Goal: Task Accomplishment & Management: Use online tool/utility

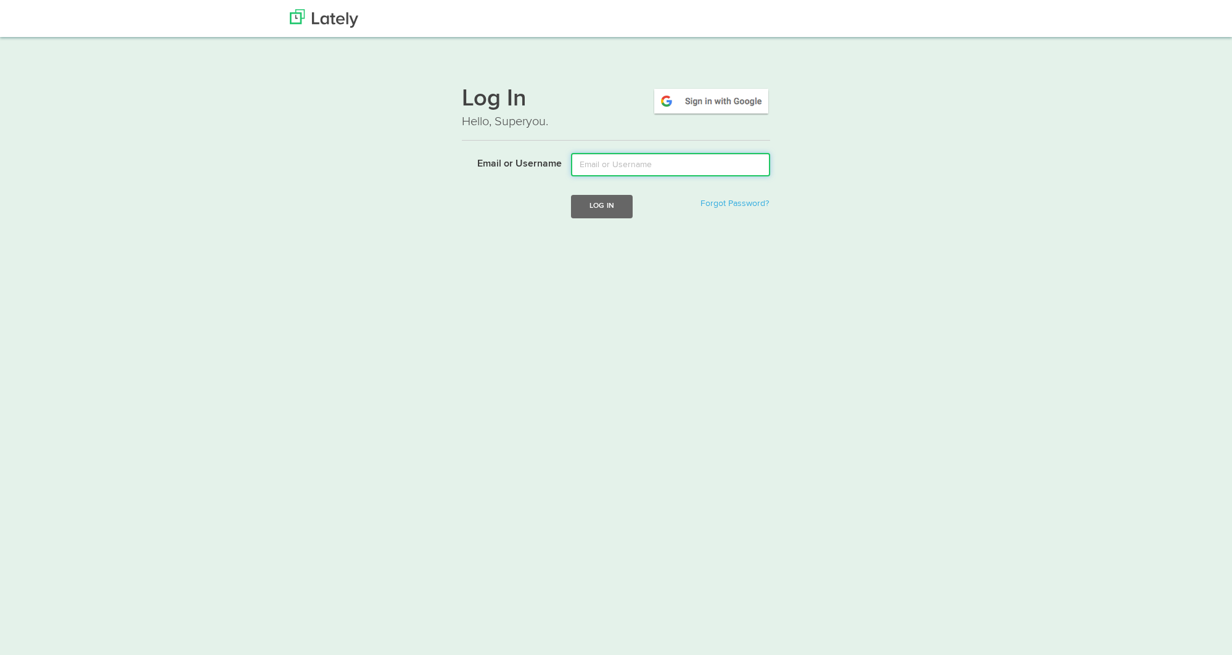
click at [592, 165] on input "Email or Username" at bounding box center [670, 164] width 199 height 23
type input "[EMAIL_ADDRESS][DOMAIN_NAME]"
click at [593, 205] on button "Log In" at bounding box center [602, 206] width 62 height 23
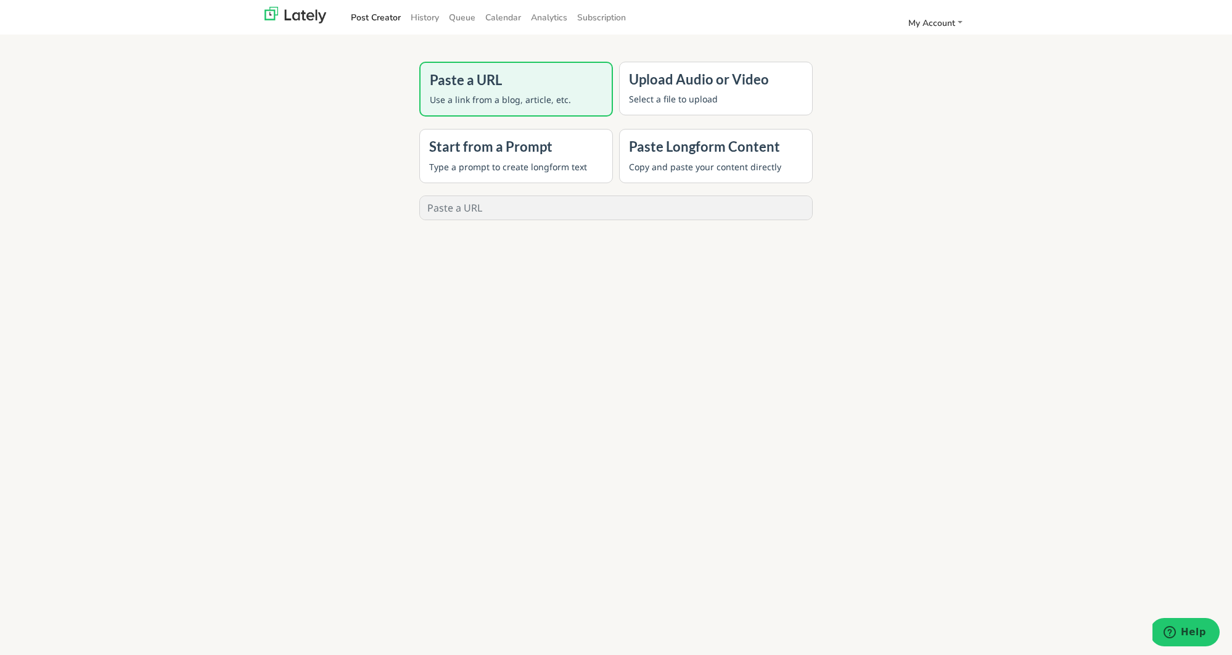
click at [551, 219] on input "text" at bounding box center [616, 207] width 392 height 23
paste input "[URL][DOMAIN_NAME]"
type input "[URL][DOMAIN_NAME]"
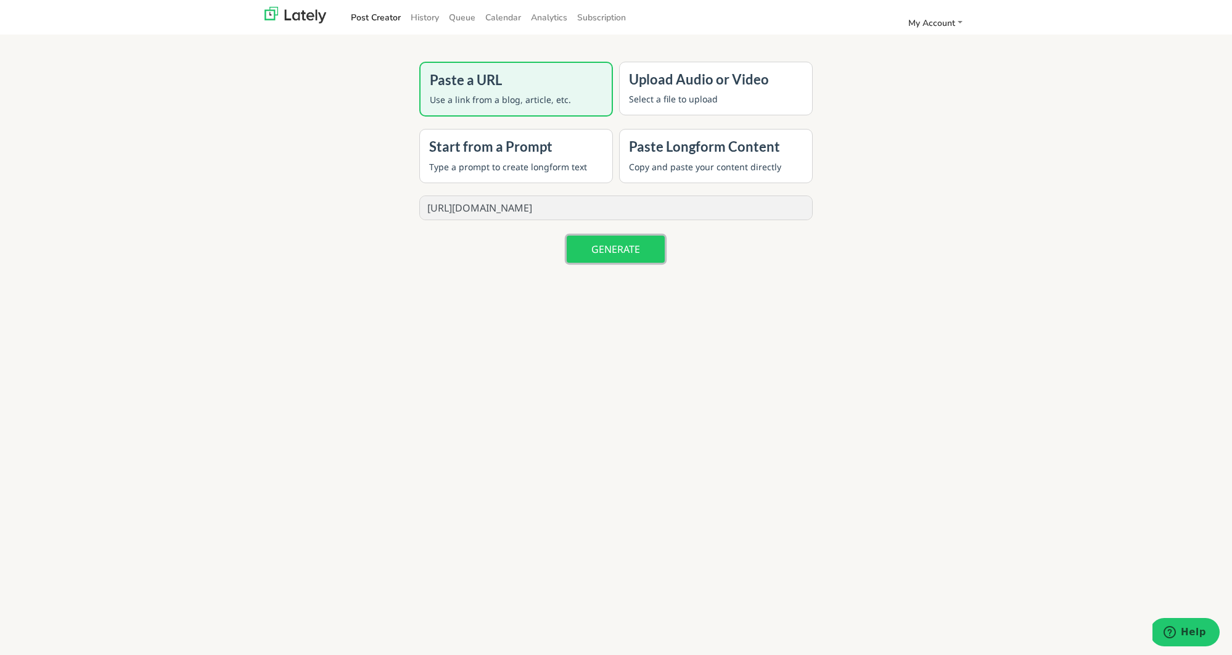
click at [608, 242] on button "GENERATE" at bounding box center [616, 249] width 98 height 27
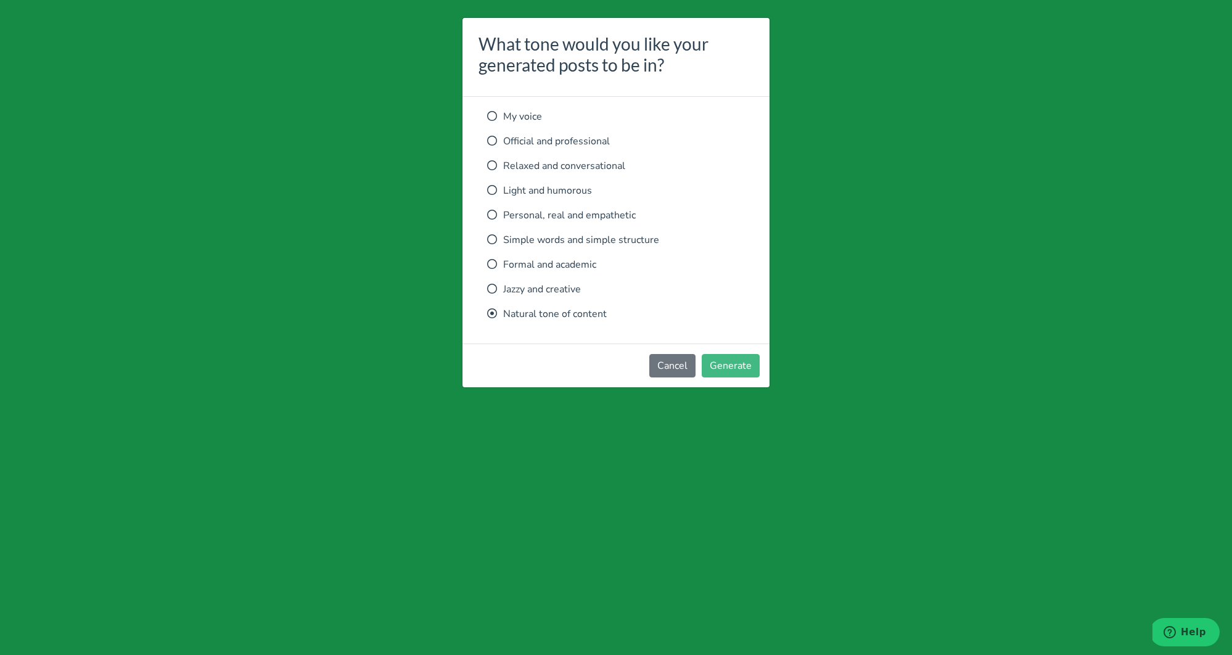
click at [560, 165] on p "Relaxed and conversational" at bounding box center [616, 166] width 258 height 15
click at [754, 361] on button "Generate" at bounding box center [731, 365] width 58 height 23
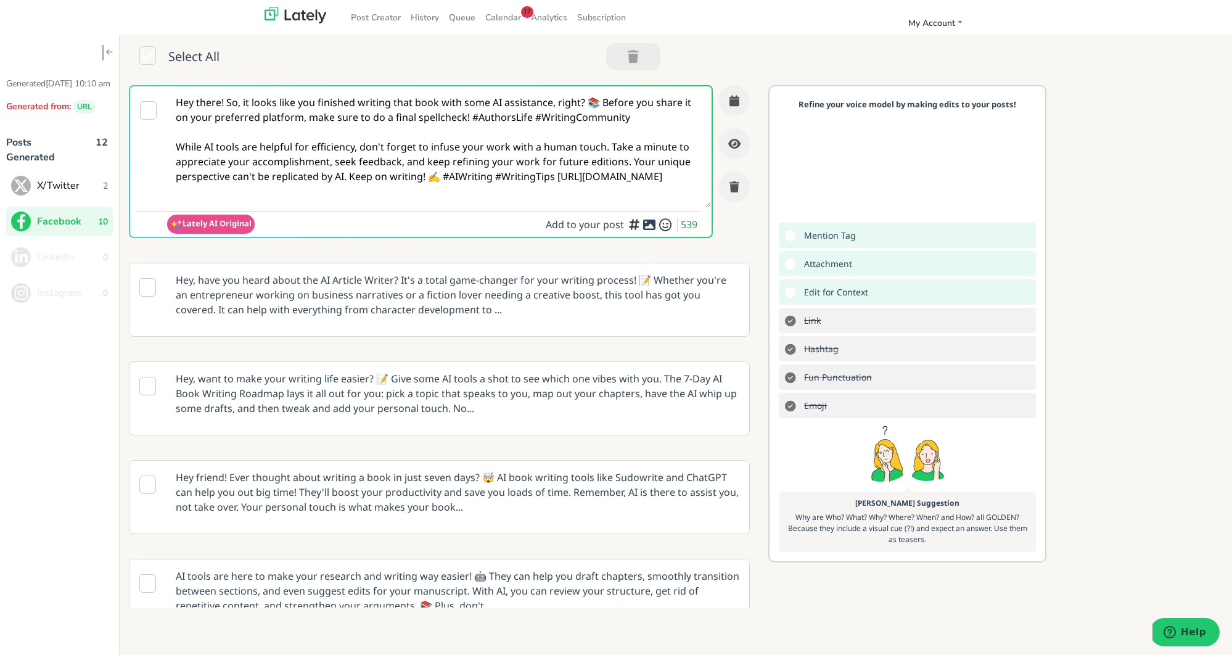
click at [62, 191] on span "X/Twitter" at bounding box center [70, 185] width 66 height 15
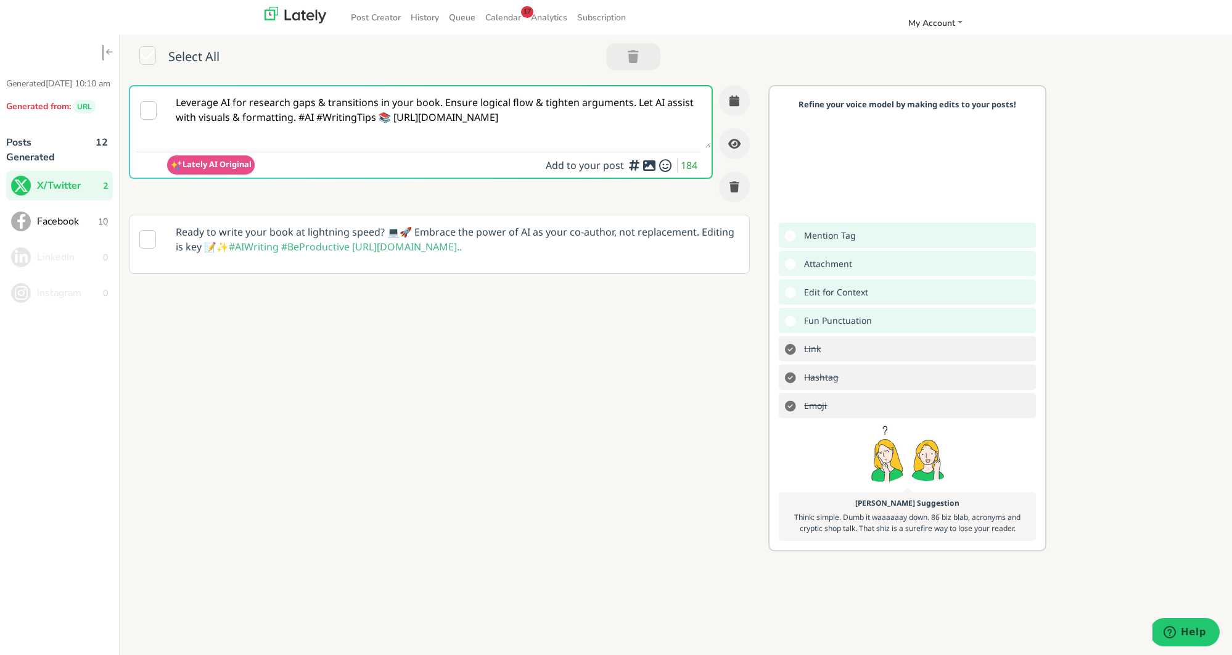
click at [614, 234] on p "Ready to write your book at lightning speed? 💻🚀 Embrace the power of AI as your…" at bounding box center [458, 239] width 582 height 48
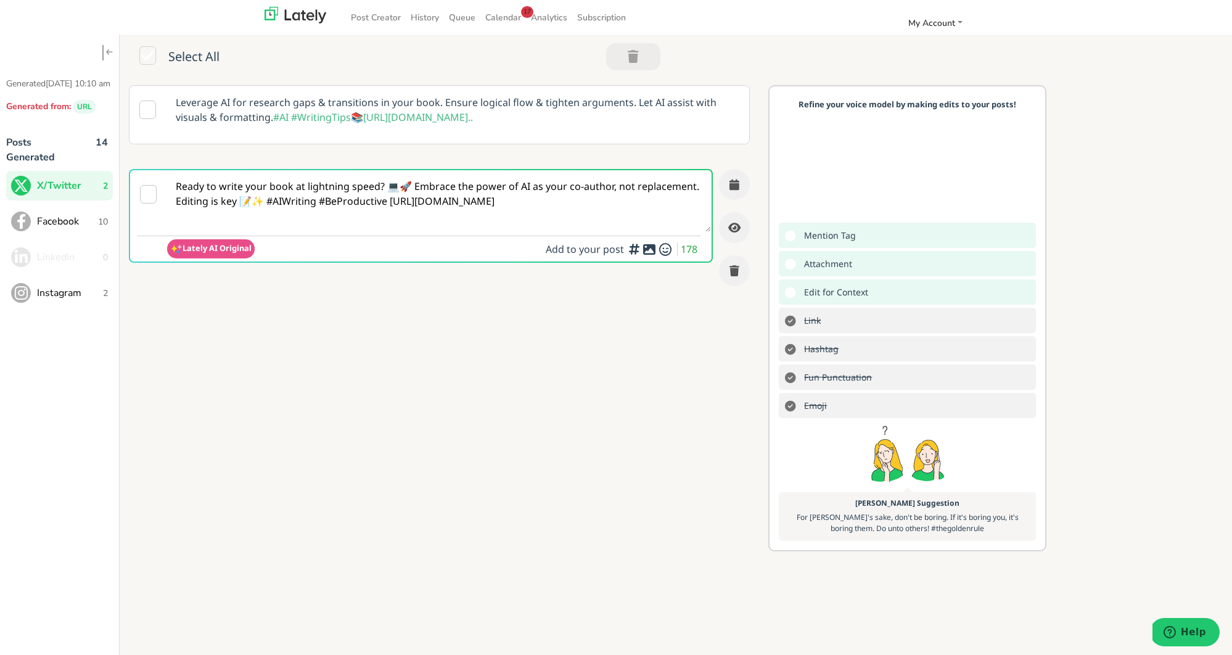
click at [85, 229] on span "Facebook" at bounding box center [67, 221] width 61 height 15
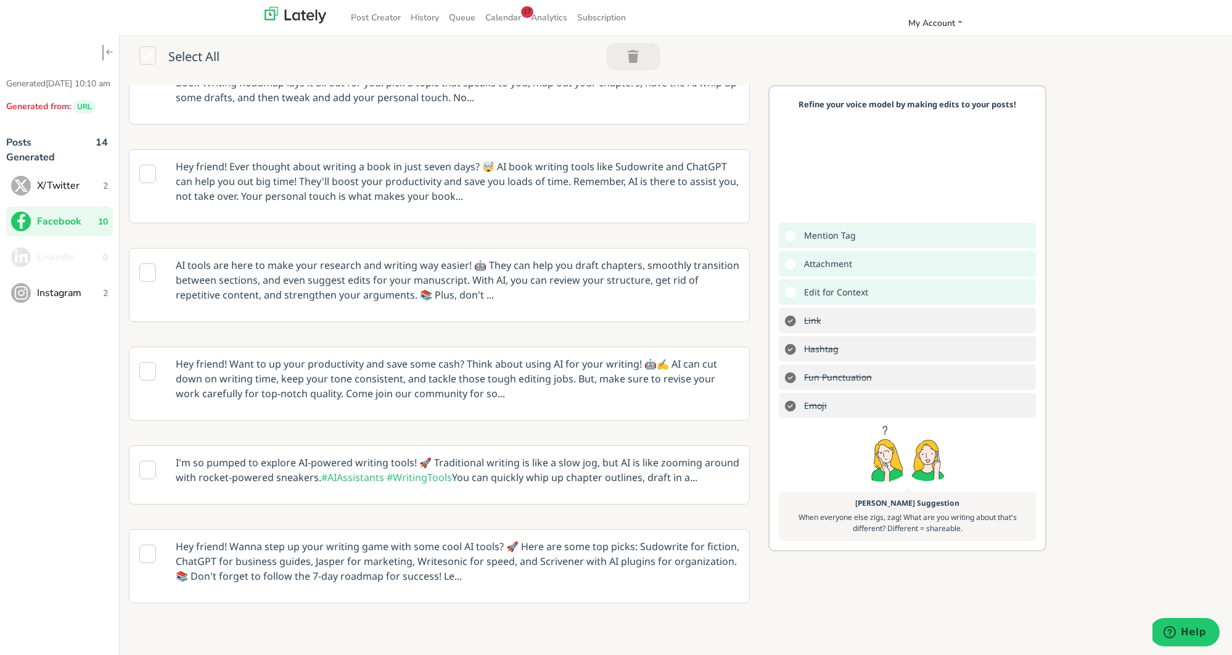
scroll to position [314, 0]
click at [554, 271] on p "AI tools are here to make your research and writing way easier! 🤖 They can help…" at bounding box center [458, 276] width 582 height 63
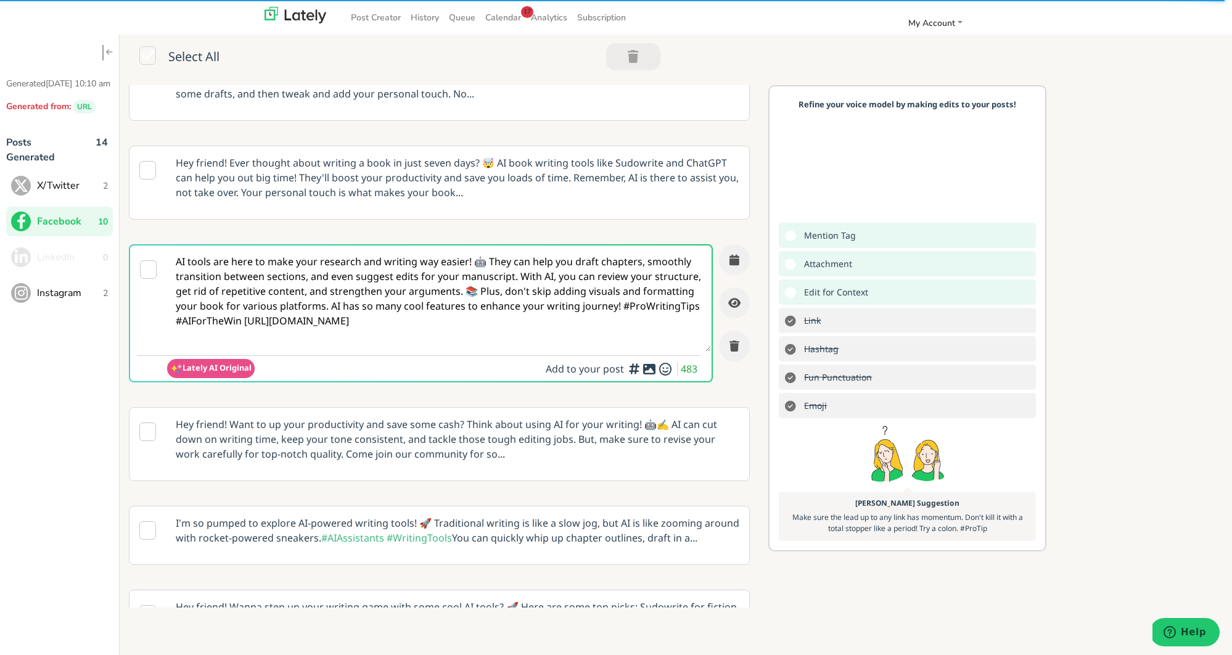
scroll to position [220, 0]
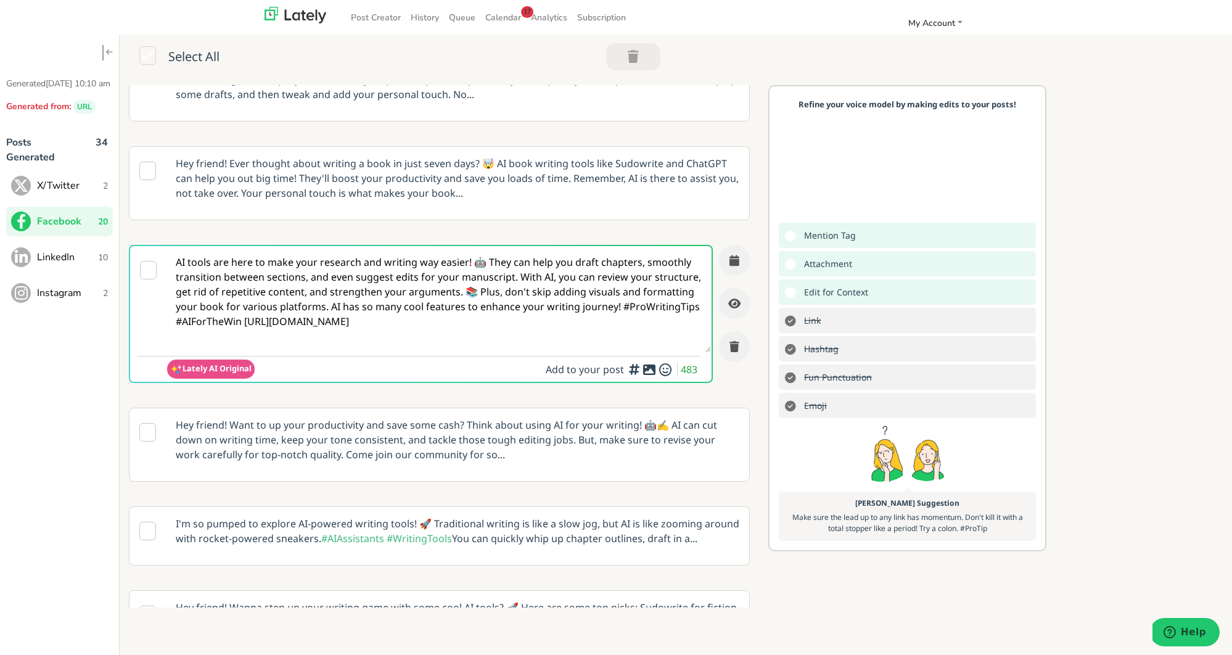
click at [365, 318] on textarea "AI tools are here to make your research and writing way easier! 🤖 They can help…" at bounding box center [439, 299] width 544 height 106
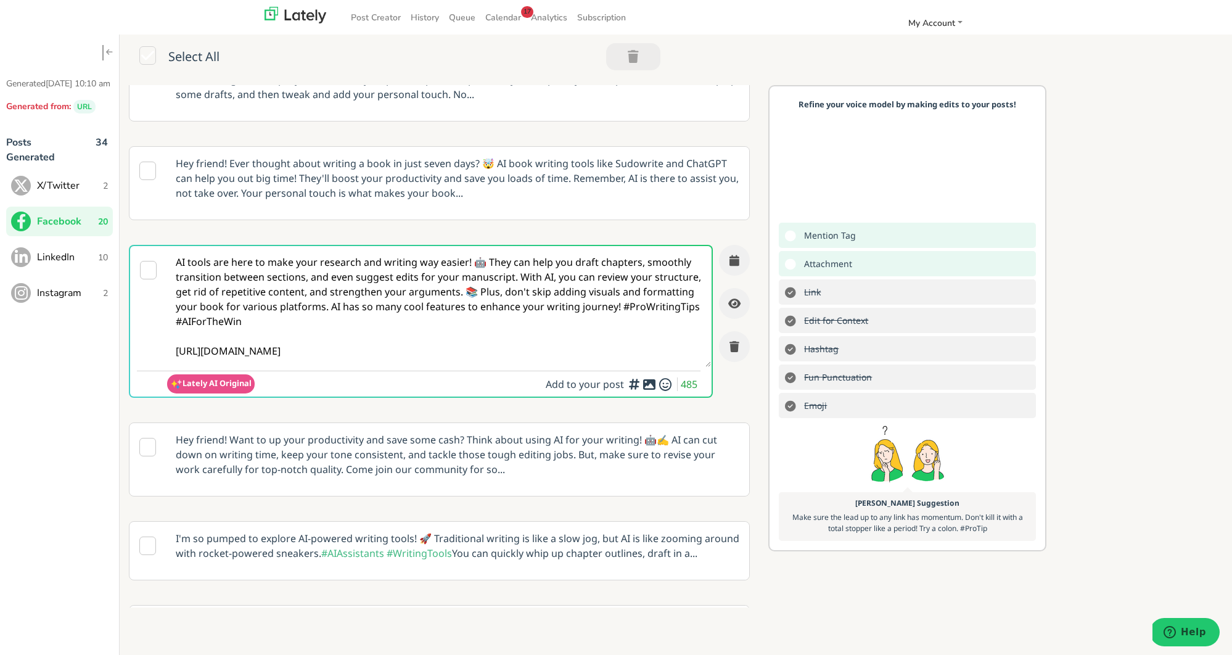
type textarea "AI tools are here to make your research and writing way easier! 🤖 They can help…"
click at [650, 385] on icon at bounding box center [649, 384] width 15 height 1
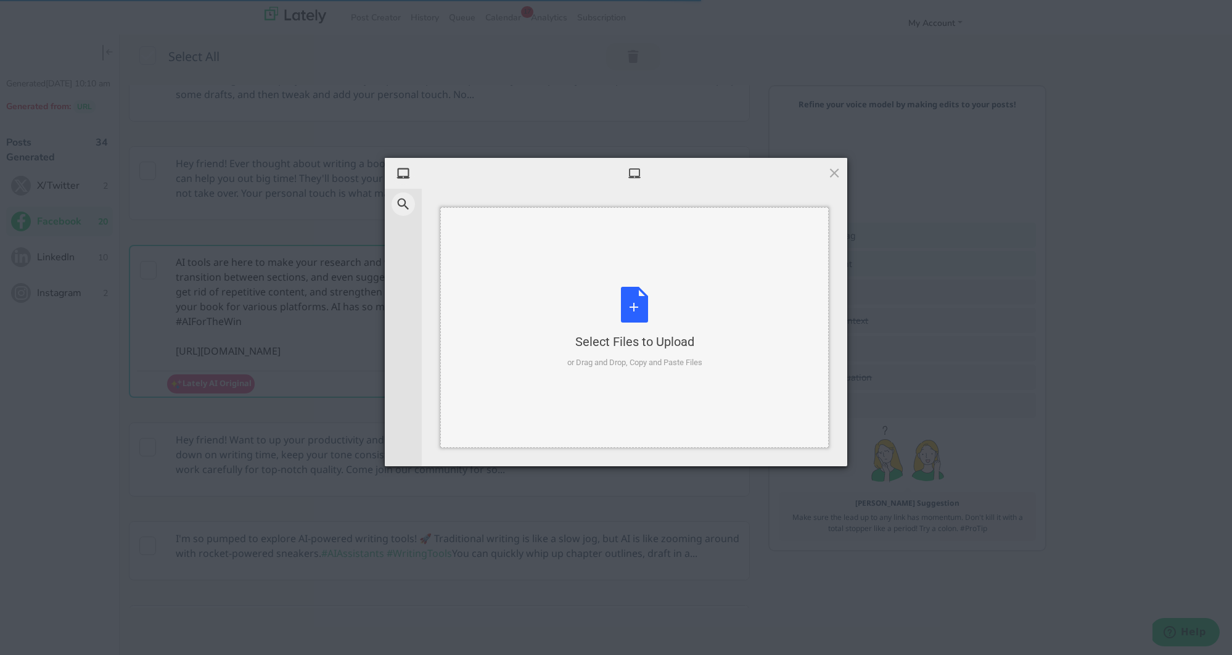
click at [628, 313] on div "Select Files to Upload or Drag and Drop, Copy and Paste Files" at bounding box center [634, 328] width 135 height 82
click at [640, 292] on div "Select Files to Upload or Drag and Drop, Copy and Paste Files" at bounding box center [634, 328] width 135 height 82
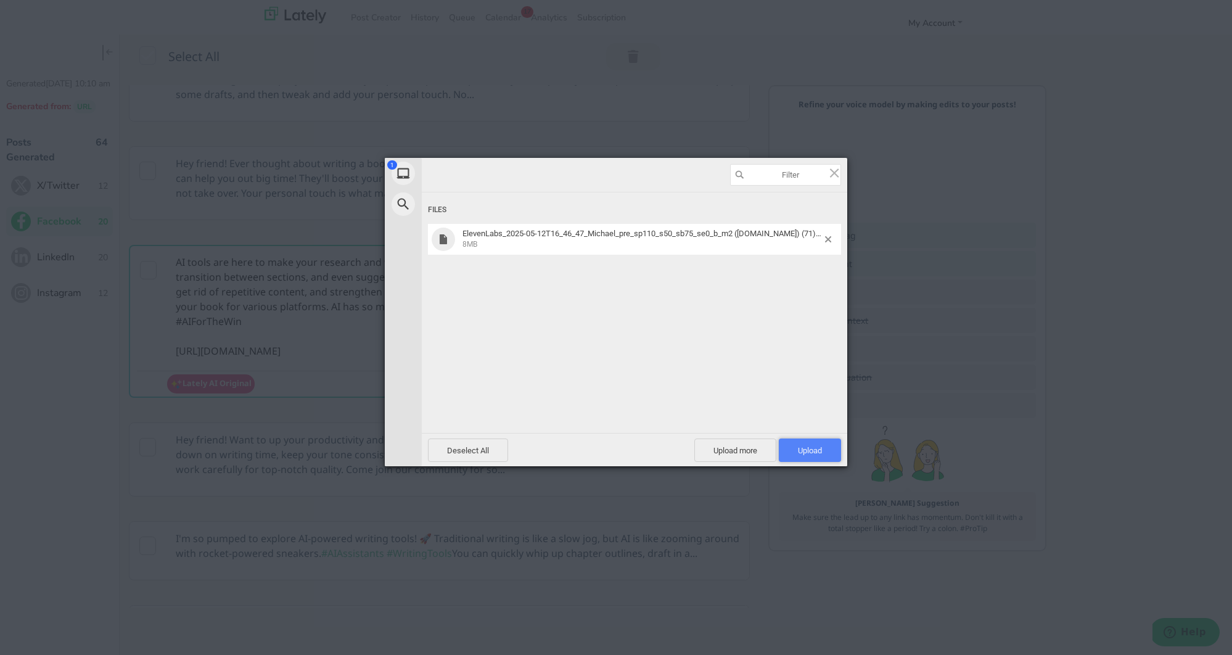
click at [818, 450] on span "Upload 1" at bounding box center [810, 450] width 24 height 9
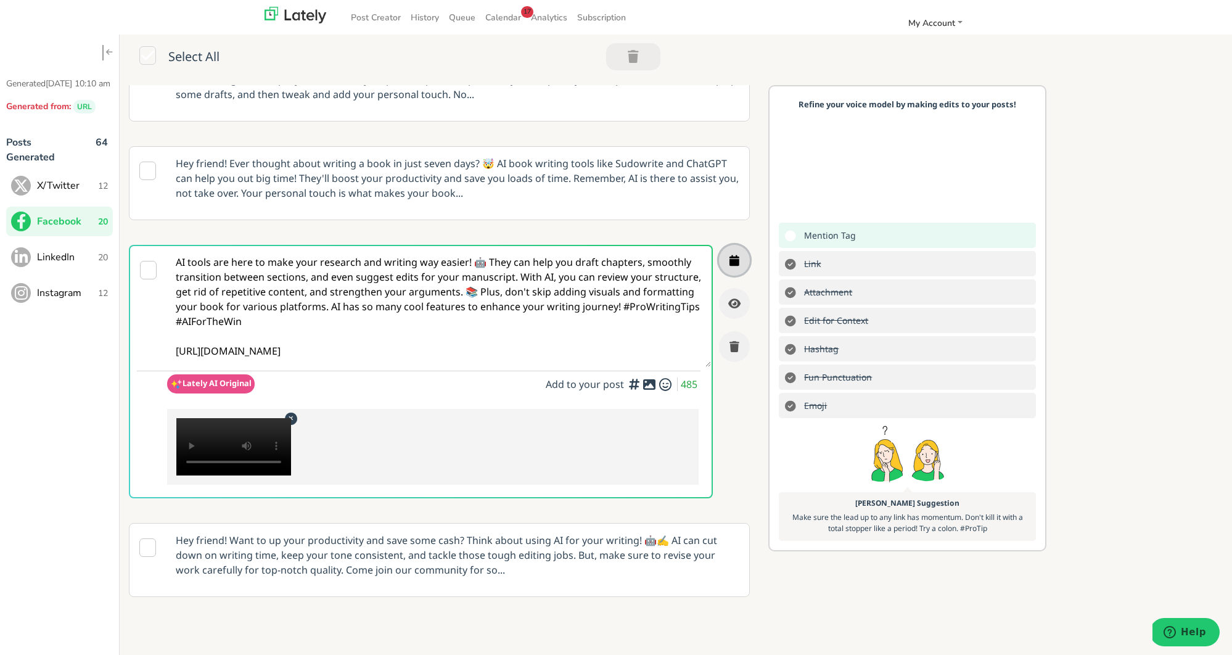
click at [738, 261] on icon "button" at bounding box center [735, 260] width 10 height 11
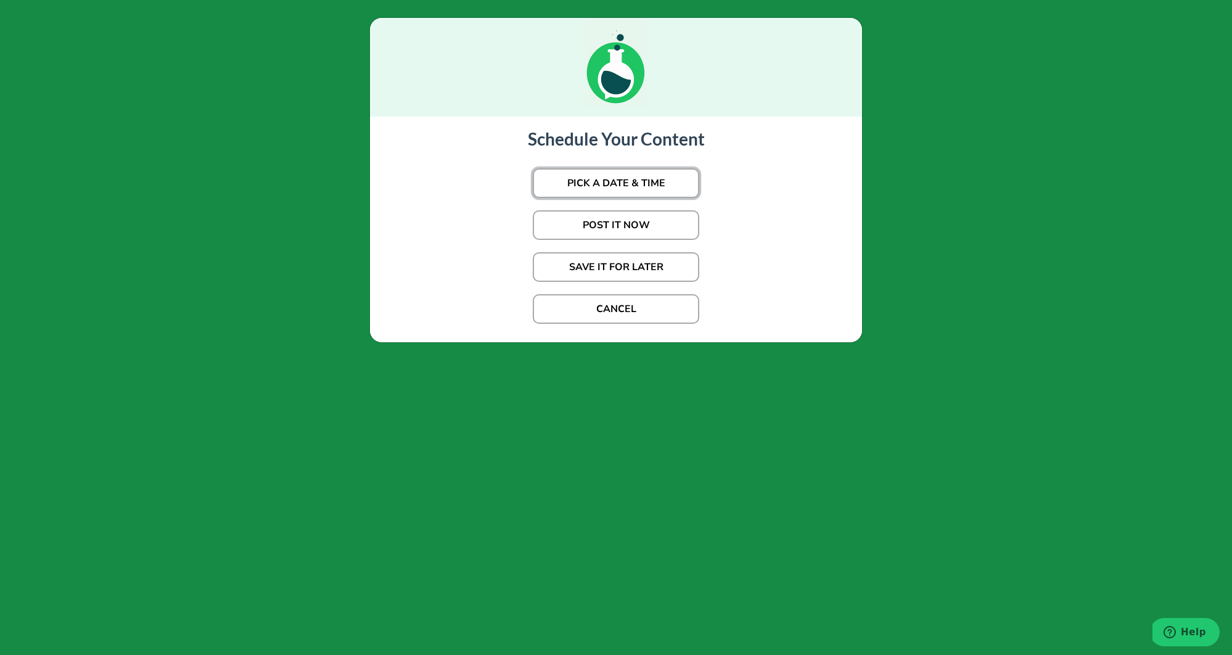
click at [636, 191] on button "PICK A DATE & TIME" at bounding box center [616, 183] width 167 height 30
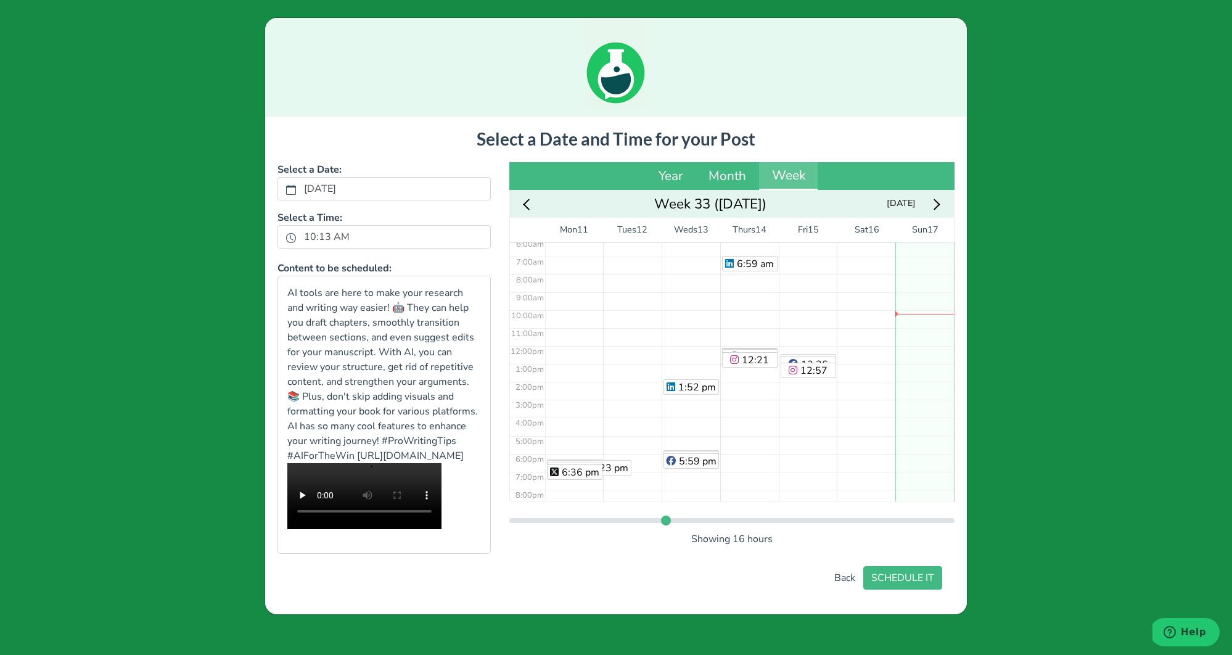
scroll to position [110, 0]
click at [929, 350] on div "No Event" at bounding box center [925, 347] width 59 height 430
click at [915, 454] on div "12:10 pm" at bounding box center [925, 347] width 59 height 430
click at [913, 590] on button "SCHEDULE IT" at bounding box center [902, 577] width 79 height 23
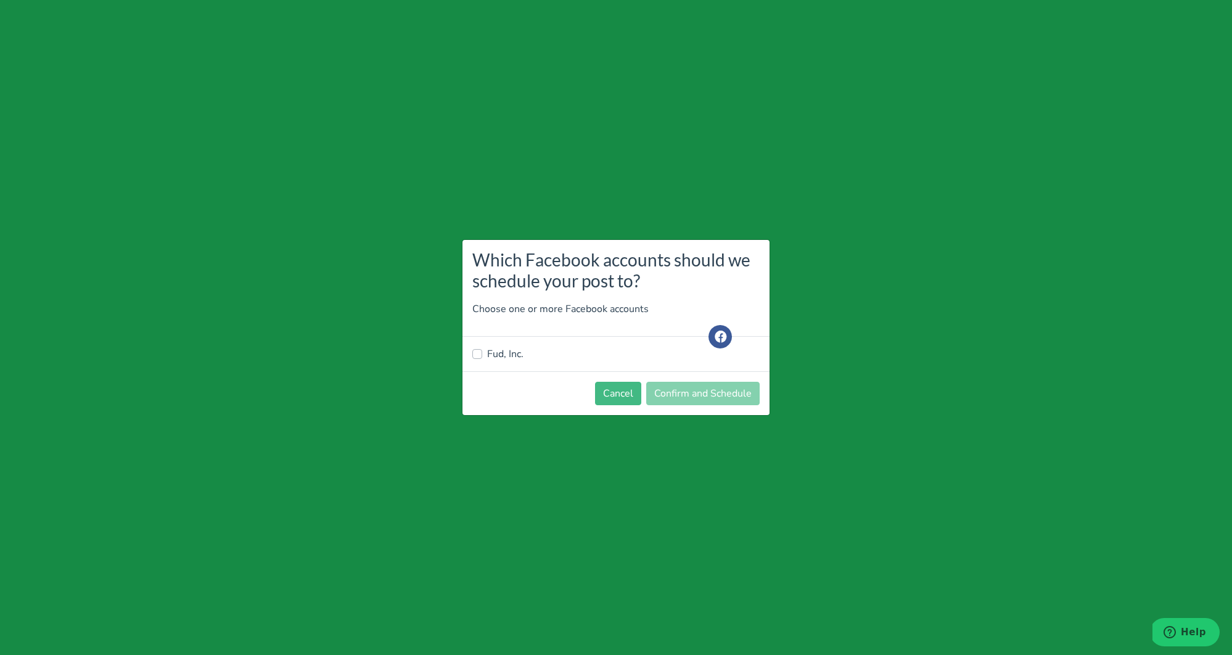
click at [522, 360] on label "Fud, Inc." at bounding box center [505, 354] width 36 height 15
click at [482, 359] on input "Fud, Inc." at bounding box center [477, 353] width 10 height 12
checkbox input "true"
click at [736, 390] on button "Confirm and Schedule" at bounding box center [702, 393] width 113 height 23
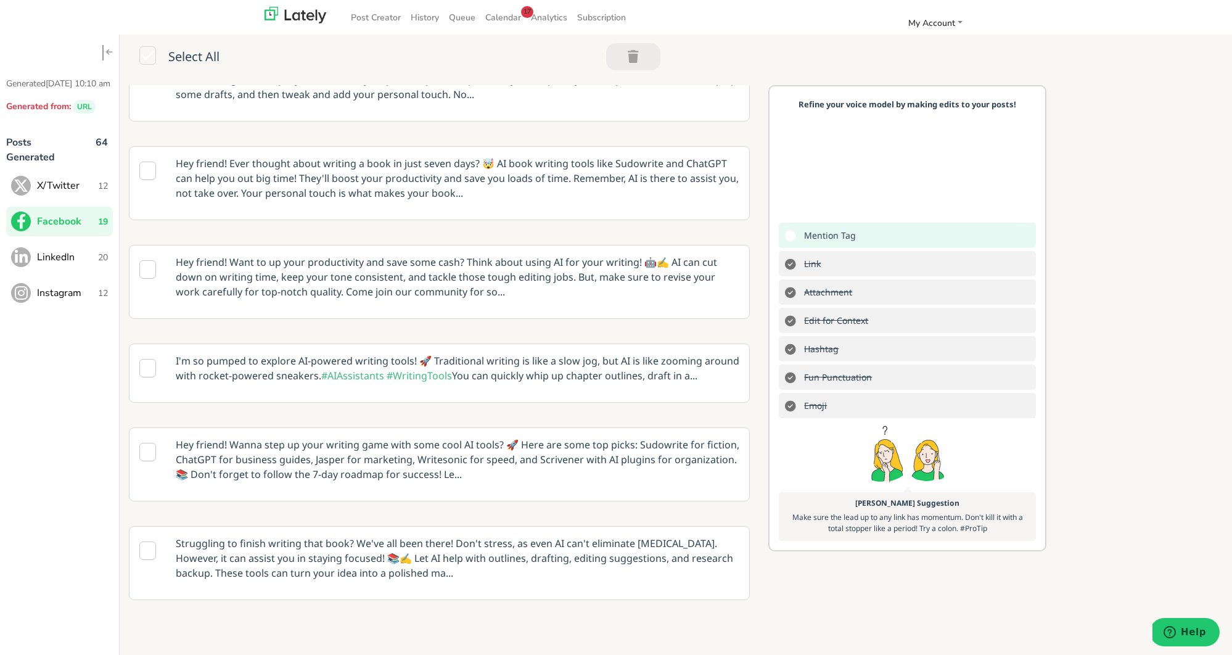
click at [81, 193] on span "X/Twitter" at bounding box center [67, 185] width 61 height 15
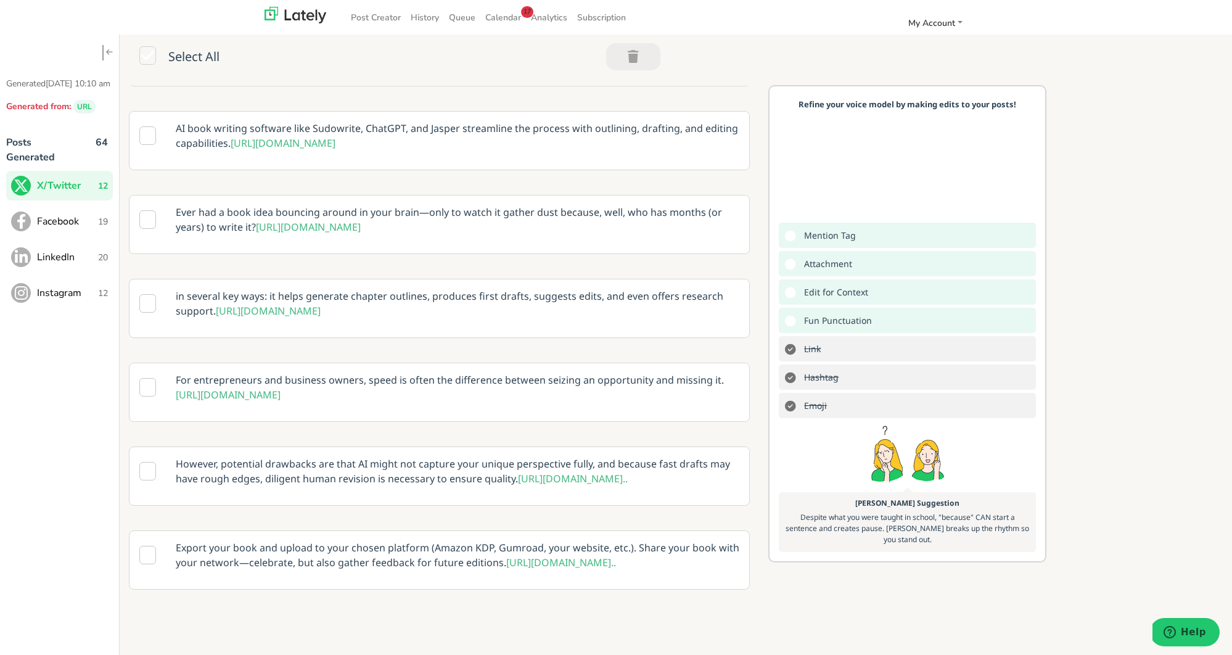
scroll to position [524, 0]
click at [529, 243] on p "Ever had a book idea bouncing around in your brain—only to watch it gather dust…" at bounding box center [458, 219] width 582 height 48
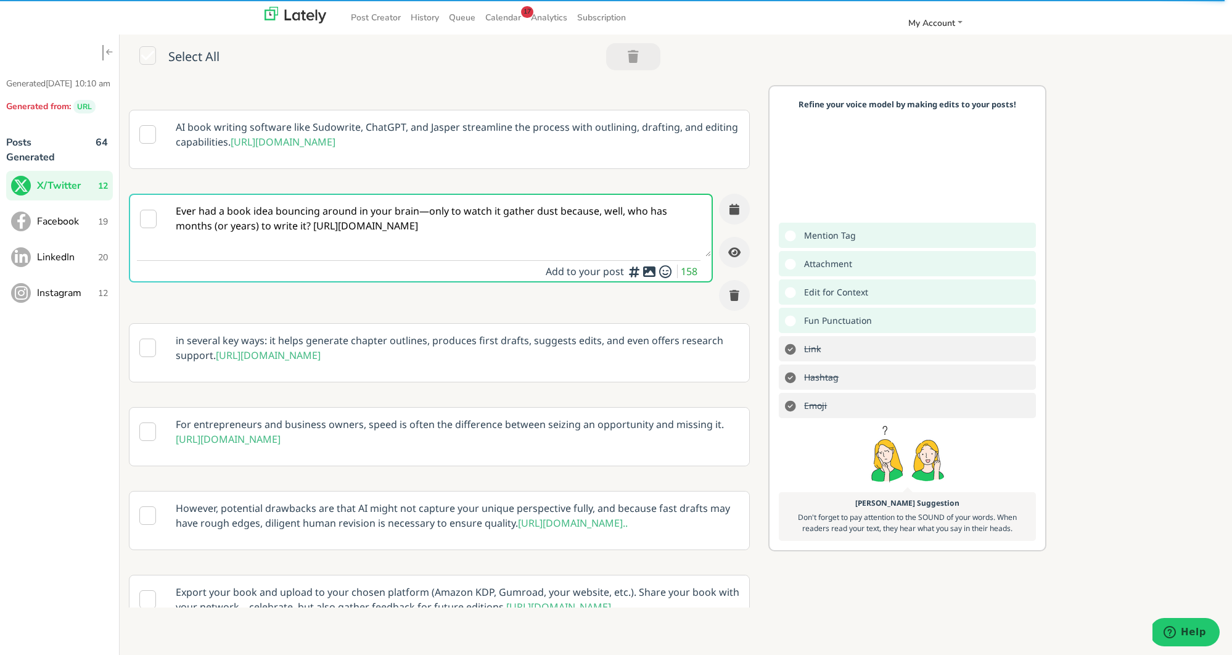
scroll to position [478, 0]
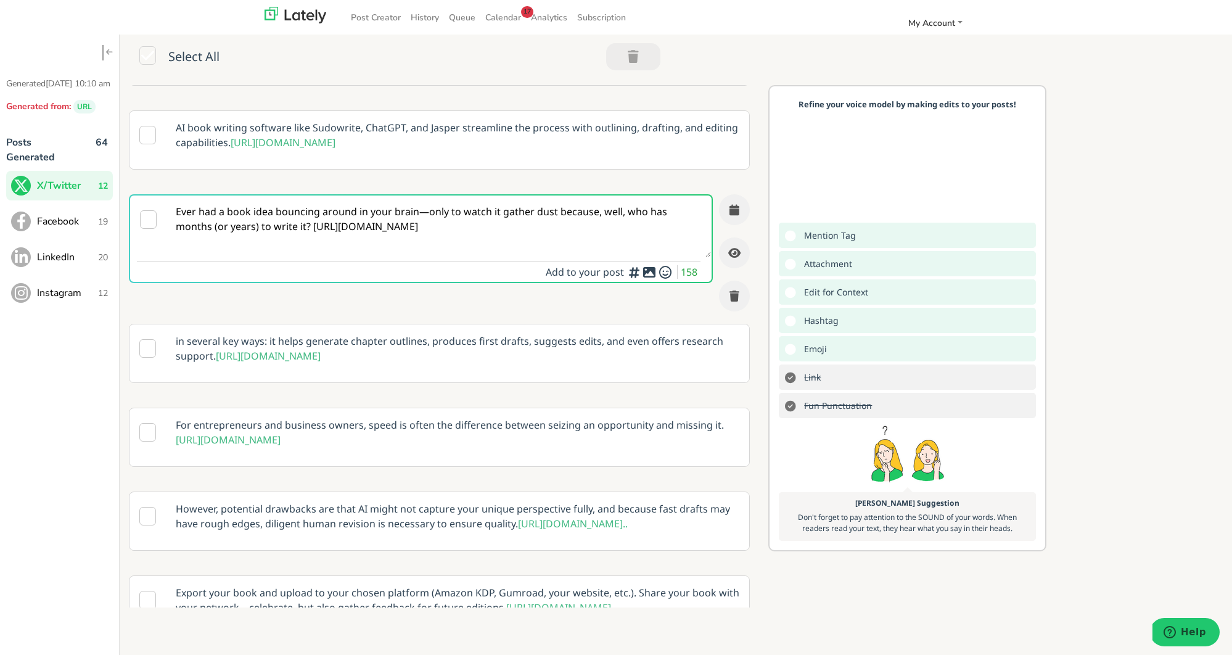
click at [408, 456] on p "For entrepreneurs and business owners, speed is often the difference between se…" at bounding box center [458, 432] width 582 height 48
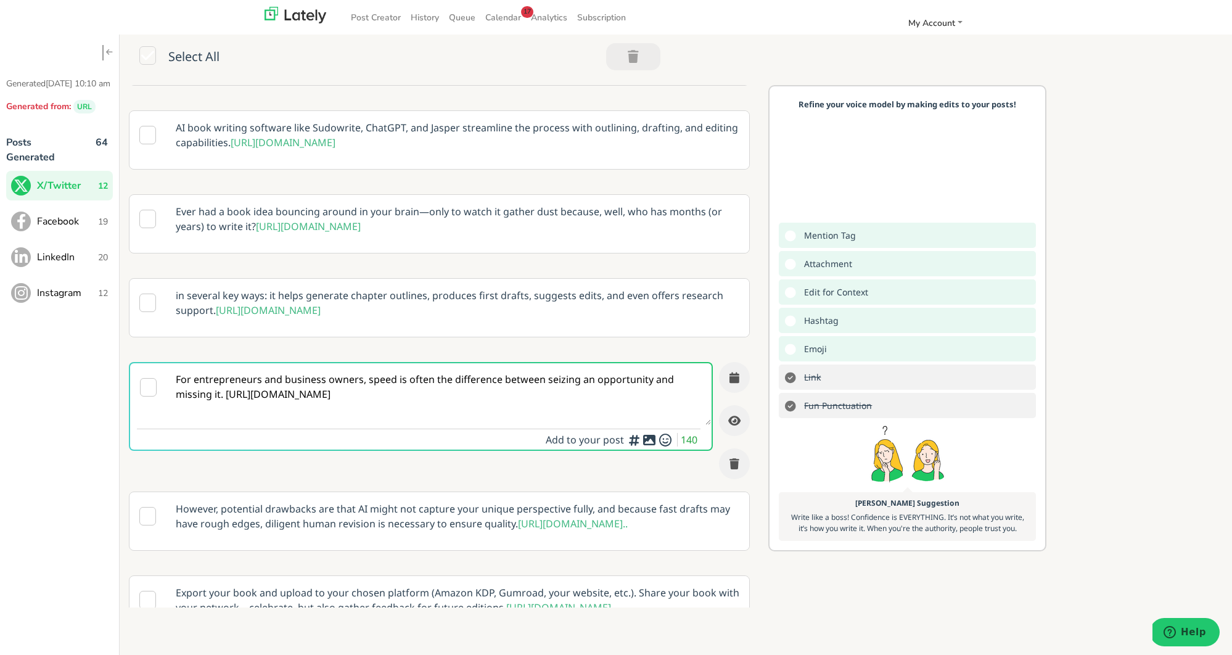
scroll to position [0, 0]
click at [390, 243] on p "Ever had a book idea bouncing around in your brain—only to watch it gather dust…" at bounding box center [458, 219] width 582 height 48
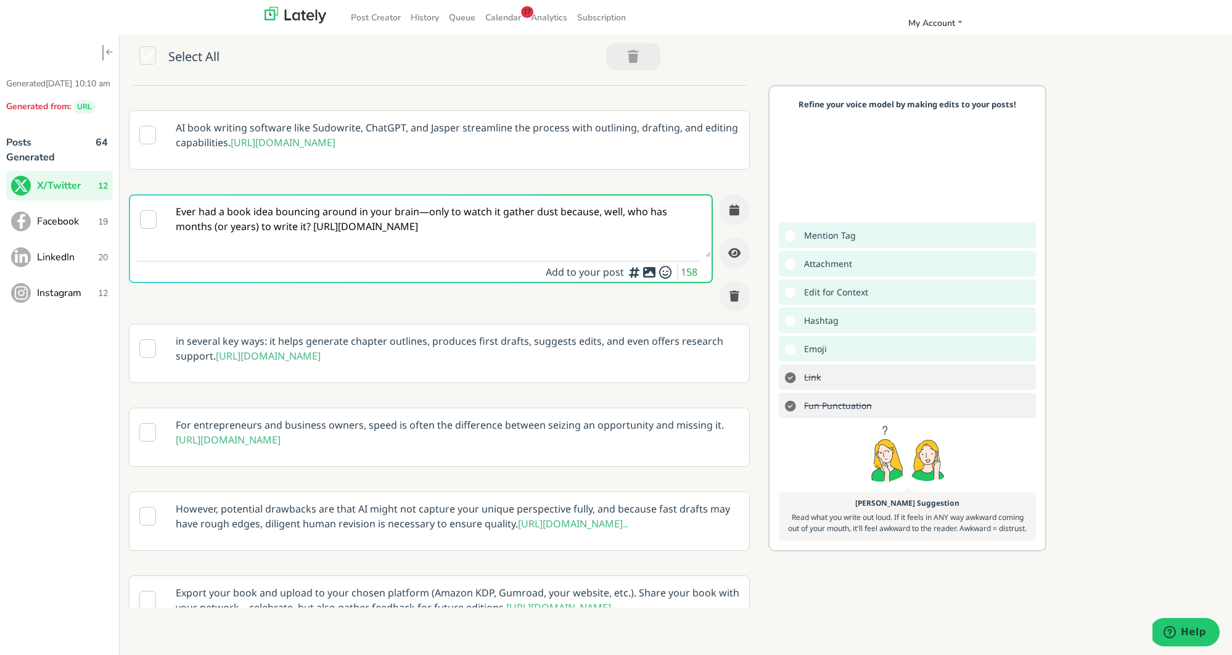
click at [271, 257] on textarea "Ever had a book idea bouncing around in your brain—only to watch it gather dust…" at bounding box center [439, 227] width 544 height 62
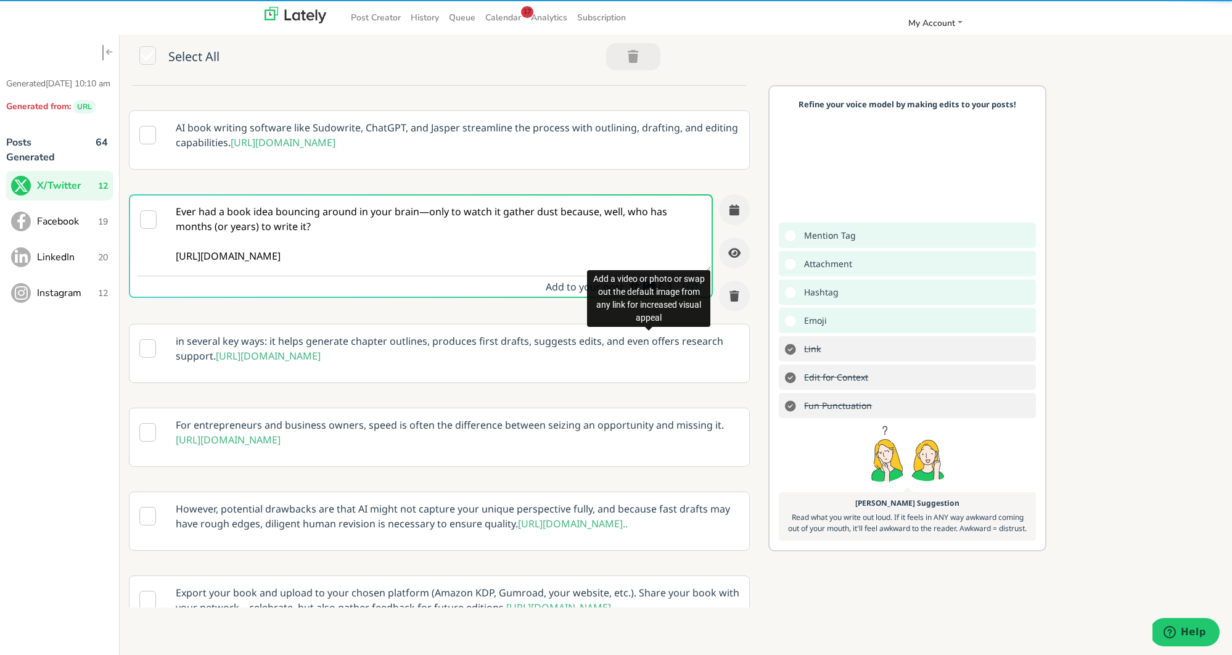
type textarea "Ever had a book idea bouncing around in your brain—only to watch it gather dust…"
click at [646, 287] on icon at bounding box center [649, 287] width 15 height 1
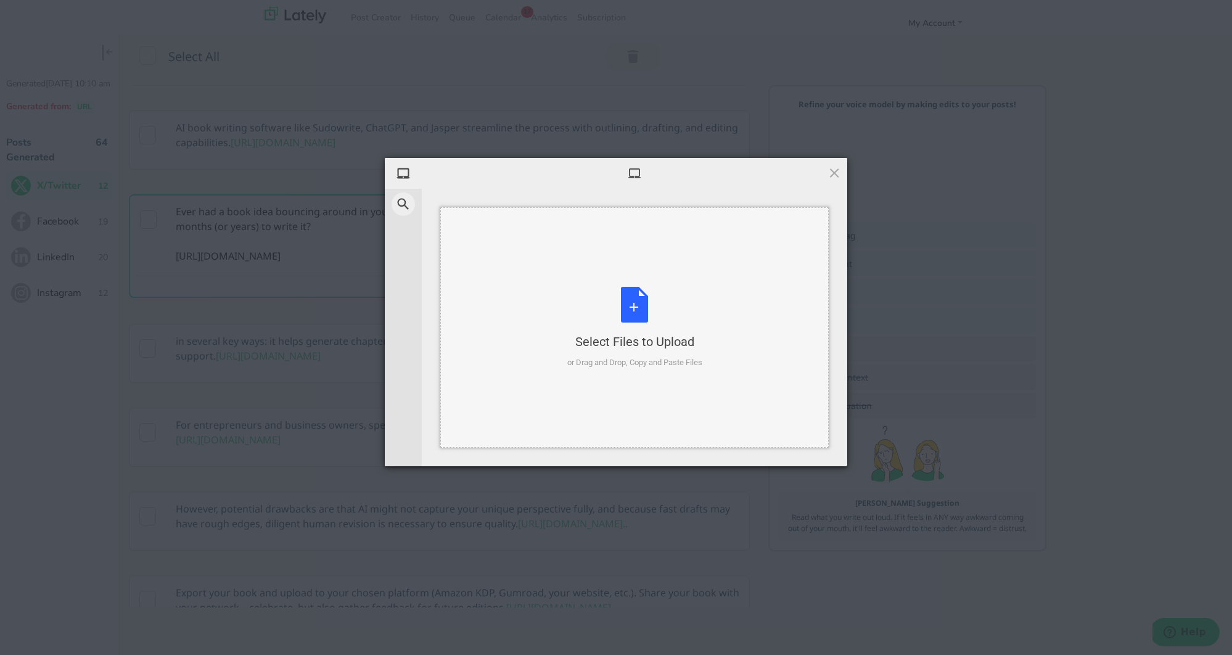
click at [632, 300] on div "Select Files to Upload or Drag and Drop, Copy and Paste Files" at bounding box center [634, 328] width 135 height 82
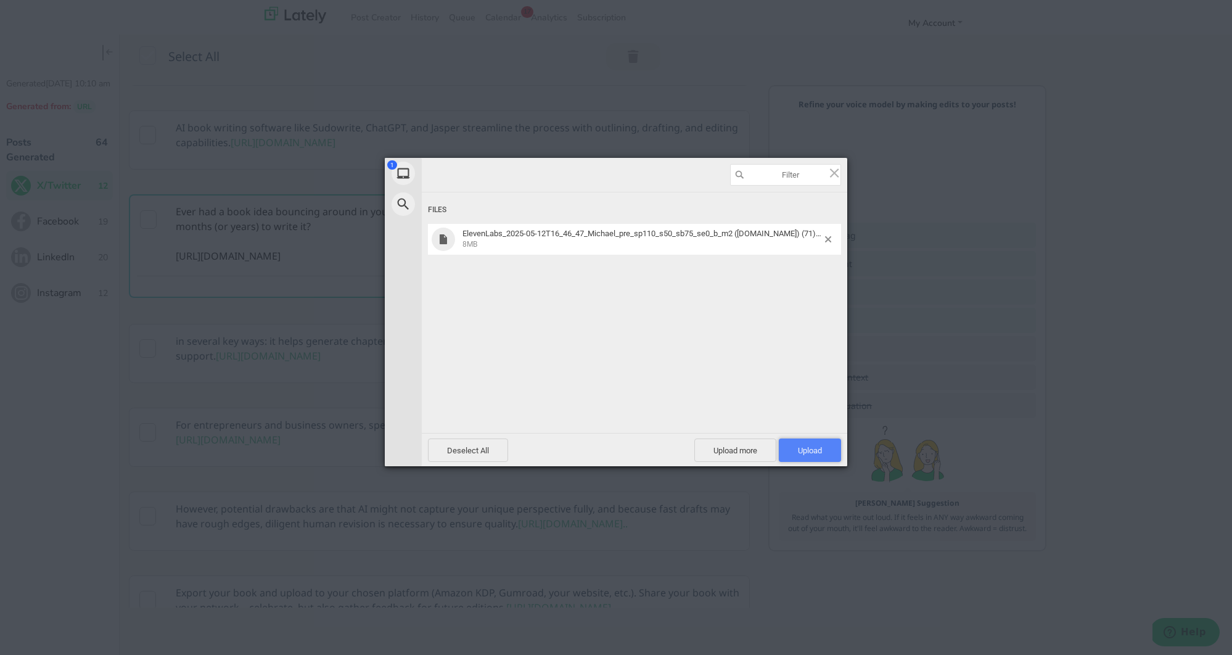
click at [825, 458] on span "Upload 1" at bounding box center [810, 450] width 62 height 23
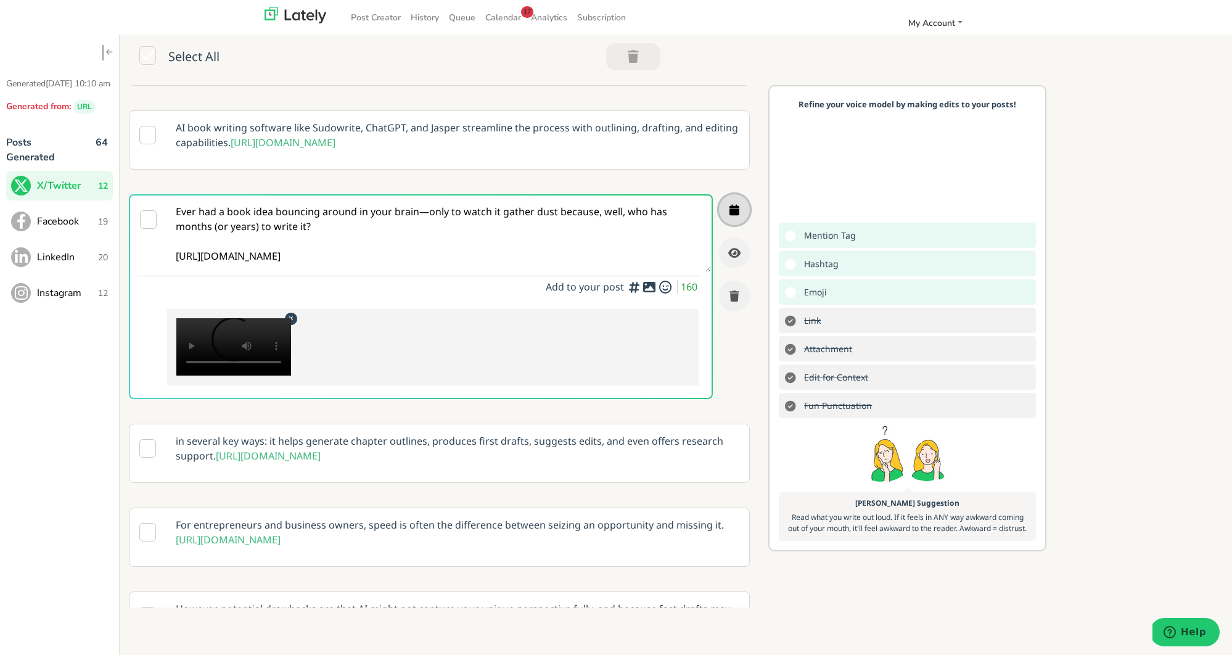
click at [738, 215] on icon "button" at bounding box center [735, 209] width 10 height 11
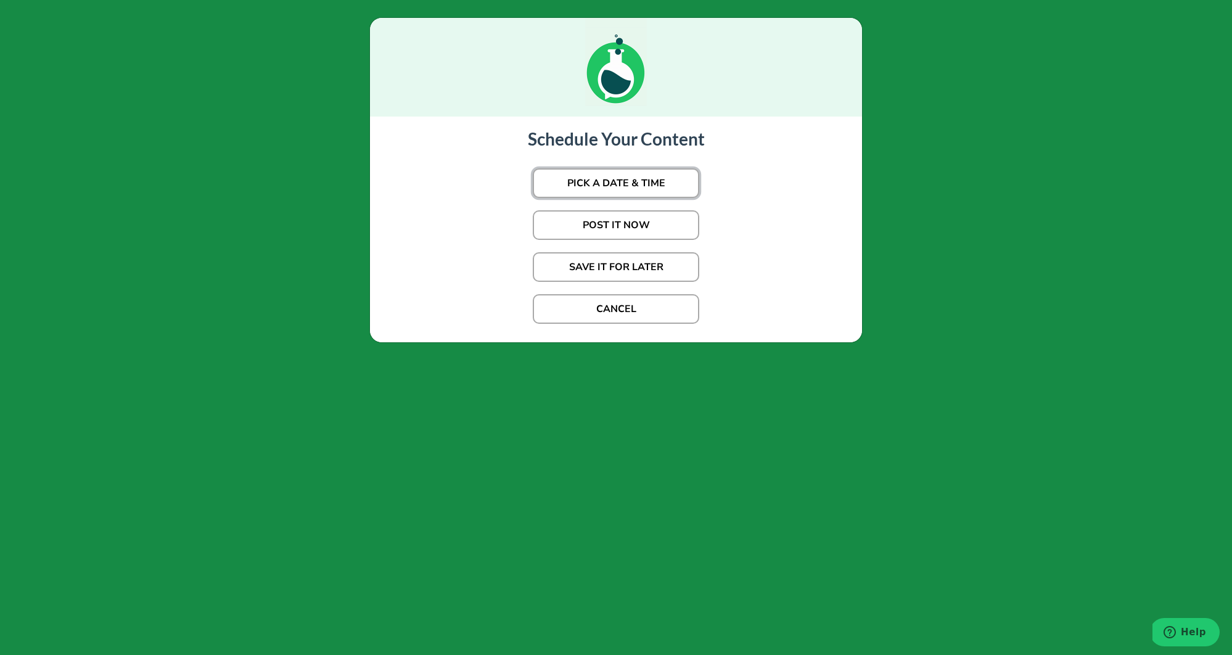
click at [670, 194] on button "PICK A DATE & TIME" at bounding box center [616, 183] width 167 height 30
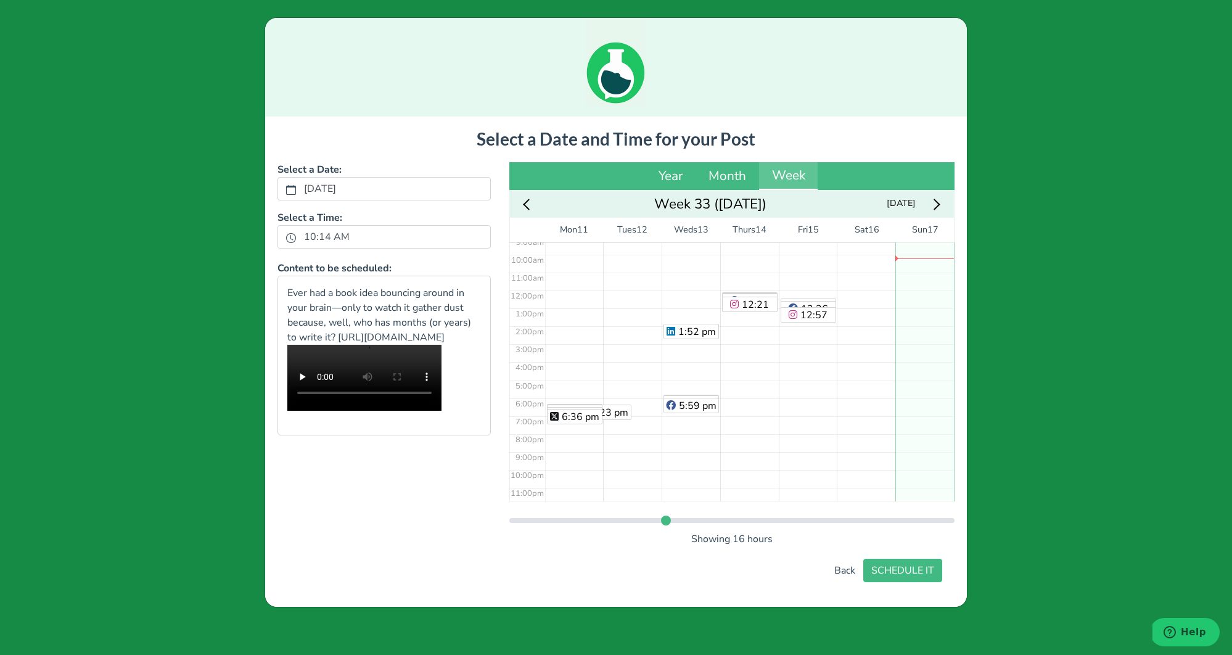
scroll to position [171, 0]
click at [908, 396] on div "No Event" at bounding box center [925, 286] width 59 height 430
click at [907, 572] on button "SCHEDULE IT" at bounding box center [902, 570] width 79 height 23
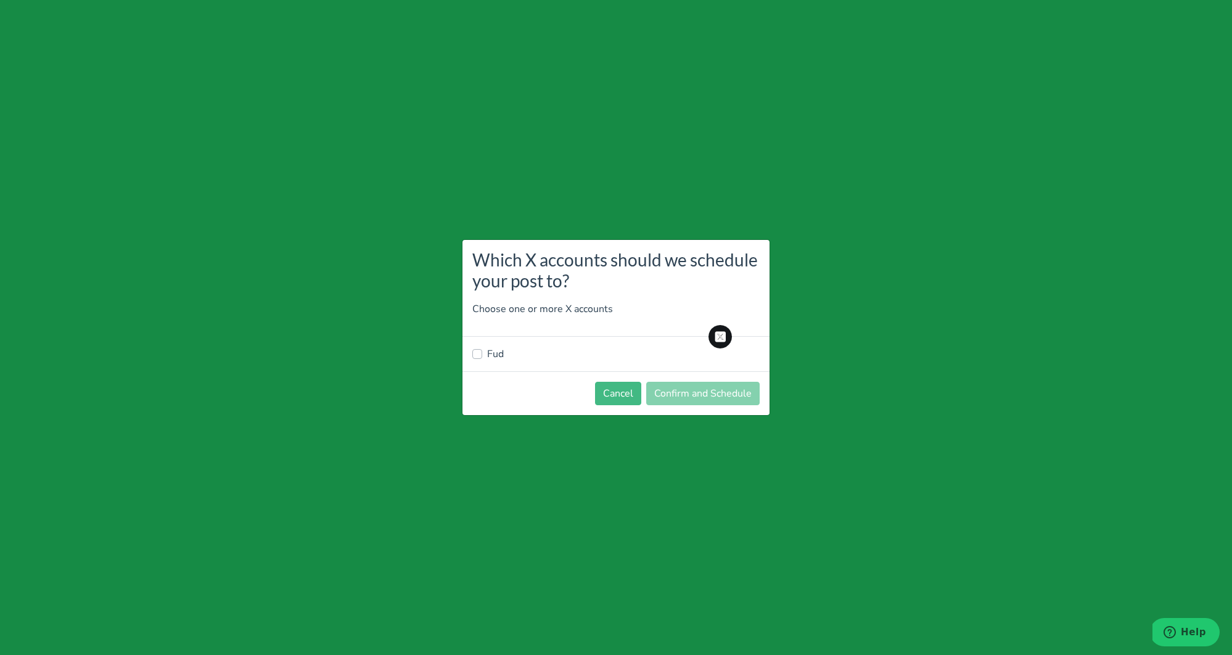
click at [447, 345] on div "Which X accounts should we schedule your post to? Choose one or more X accounts…" at bounding box center [616, 327] width 1232 height 655
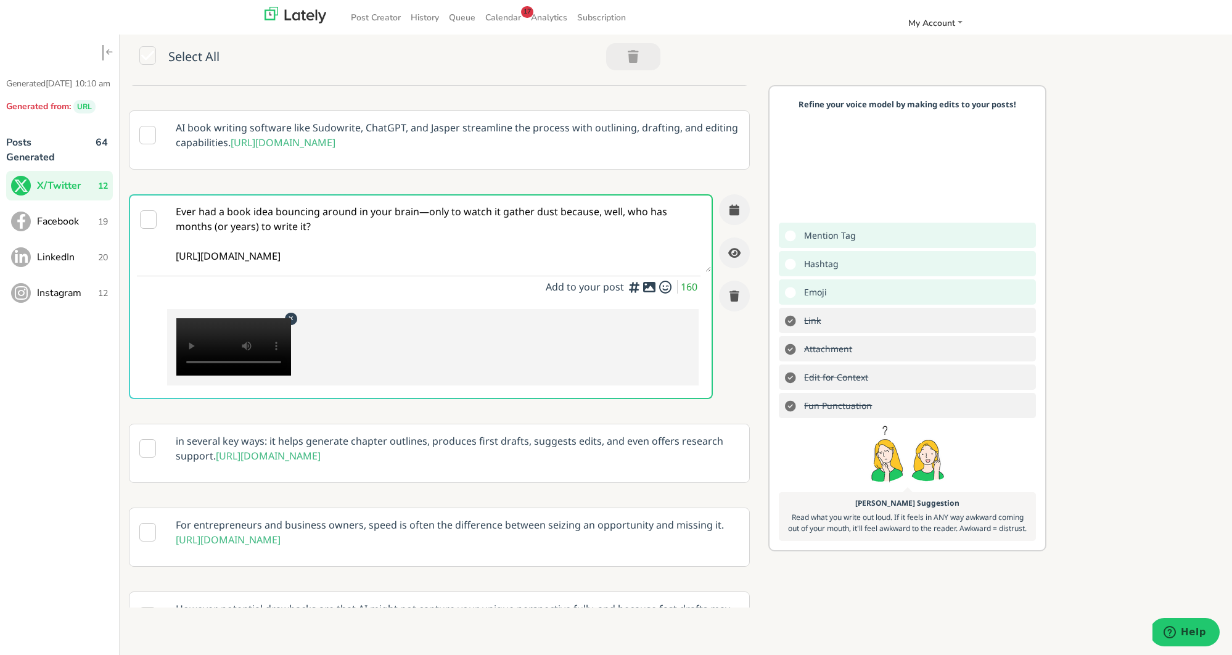
click at [488, 352] on div at bounding box center [439, 347] width 544 height 101
click at [728, 225] on button "button" at bounding box center [734, 209] width 31 height 31
click at [735, 215] on icon "button" at bounding box center [735, 209] width 10 height 11
click at [538, 272] on textarea "Ever had a book idea bouncing around in your brain—only to watch it gather dust…" at bounding box center [439, 234] width 544 height 76
click at [736, 215] on icon "button" at bounding box center [735, 209] width 10 height 11
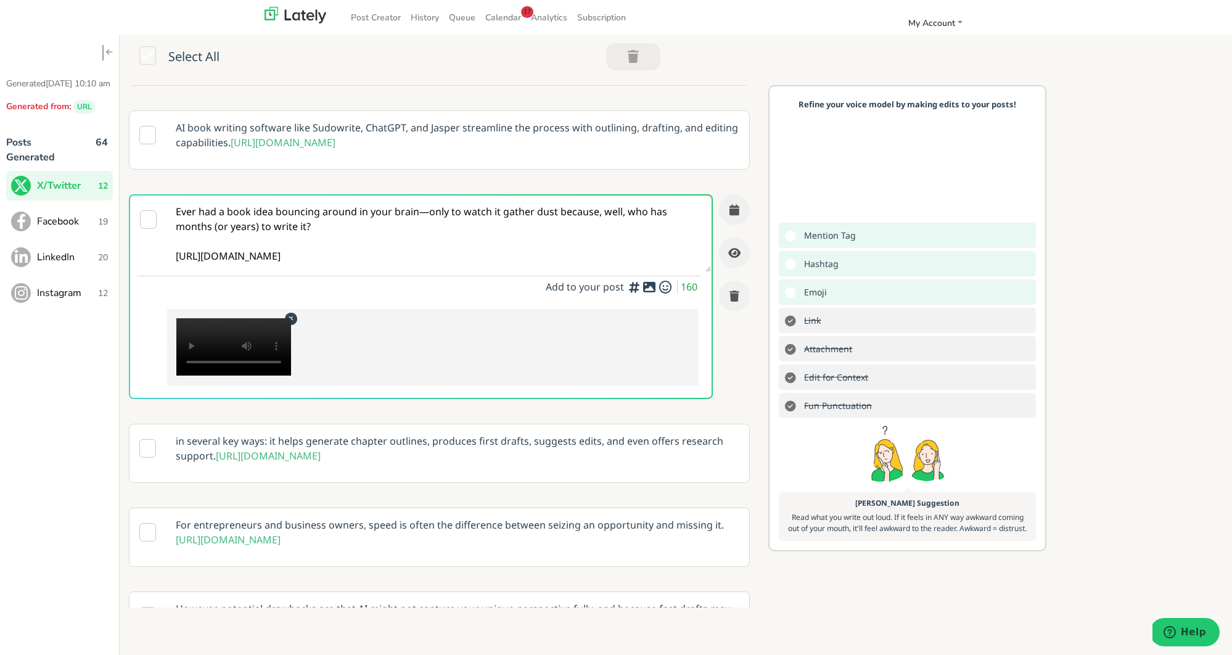
click at [514, 159] on p "AI book writing software like Sudowrite, ChatGPT, and Jasper streamline the pro…" at bounding box center [458, 135] width 582 height 48
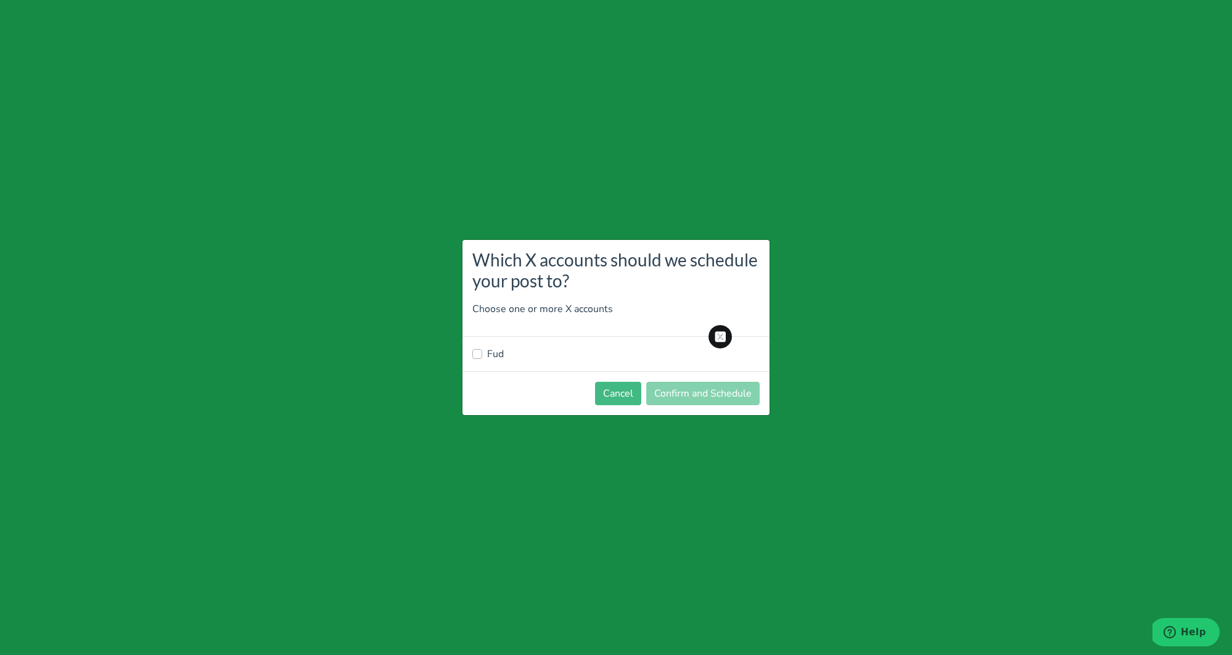
scroll to position [0, 0]
click at [487, 354] on label "Fud" at bounding box center [495, 354] width 17 height 15
click at [482, 354] on input "Fud" at bounding box center [477, 353] width 10 height 12
checkbox input "true"
click at [693, 390] on button "Confirm and Schedule" at bounding box center [702, 393] width 113 height 23
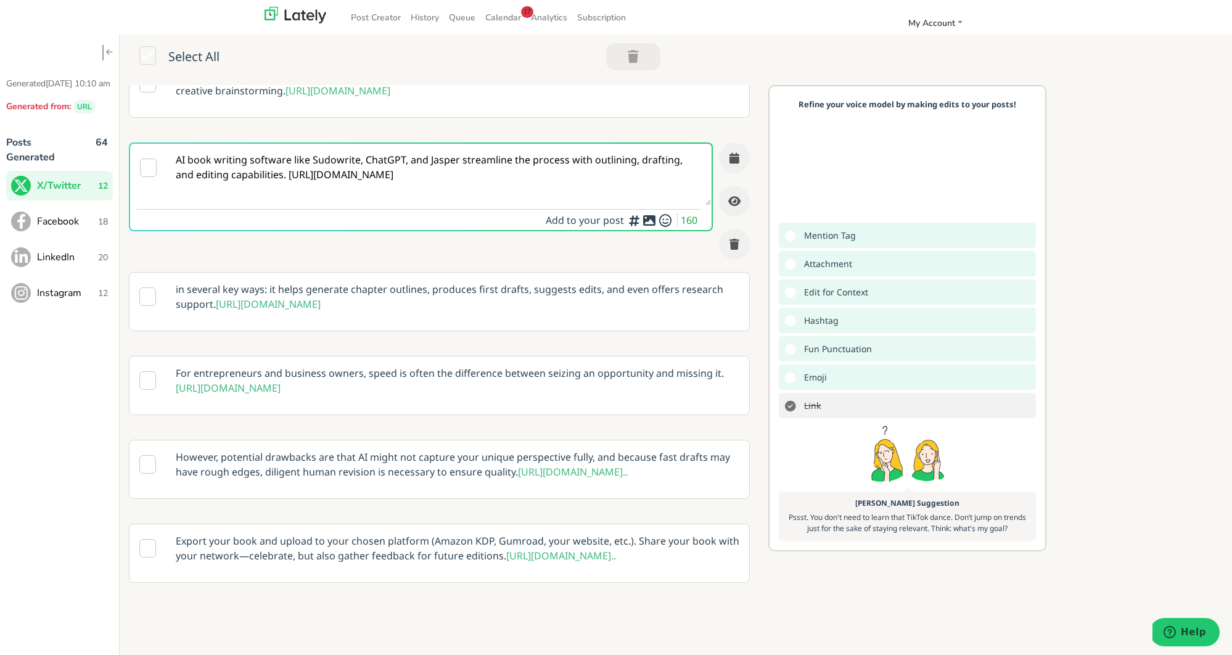
scroll to position [518, 0]
click at [522, 356] on p "For entrepreneurs and business owners, speed is often the difference between se…" at bounding box center [458, 380] width 582 height 48
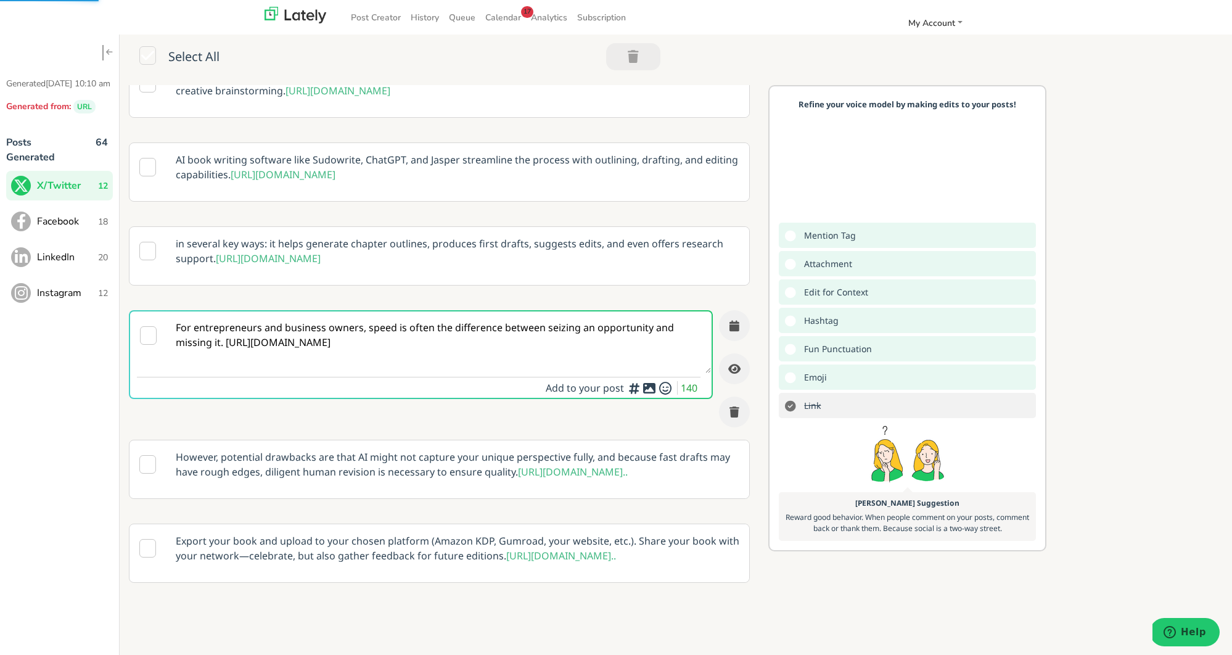
scroll to position [520, 0]
drag, startPoint x: 227, startPoint y: 313, endPoint x: 246, endPoint y: 333, distance: 27.5
click at [227, 314] on textarea "For entrepreneurs and business owners, speed is often the difference between se…" at bounding box center [439, 342] width 544 height 62
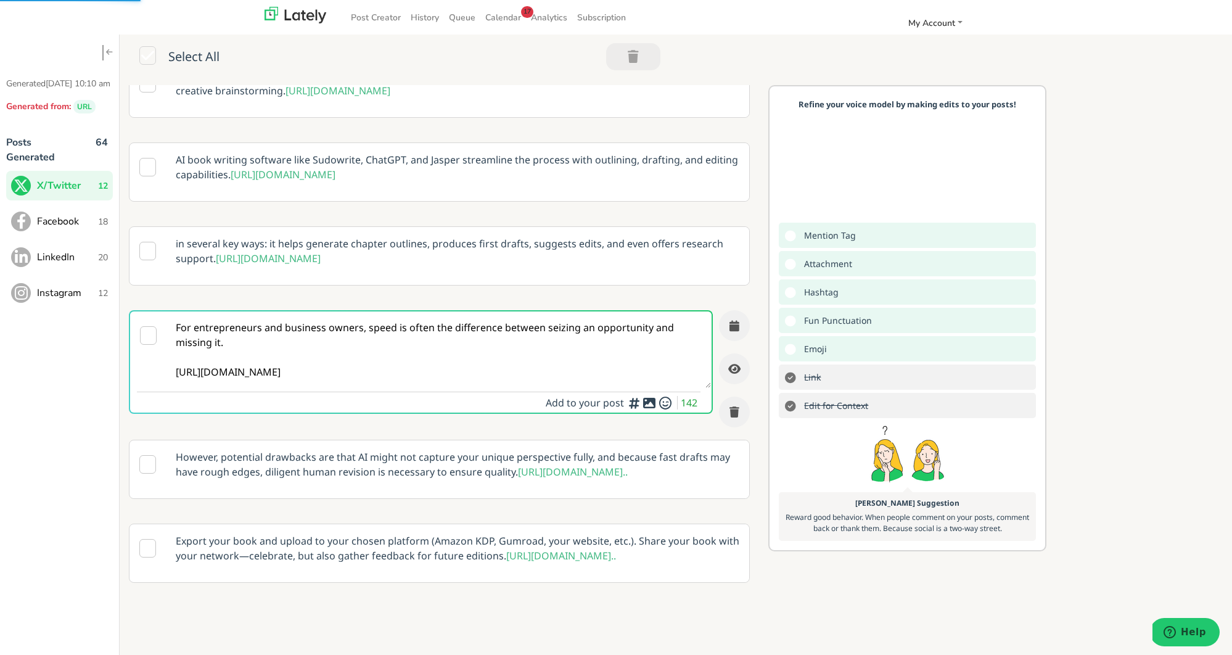
type textarea "For entrepreneurs and business owners, speed is often the difference between se…"
click at [645, 372] on div "Add hashtags for context vs. index rankings for increased engagement" at bounding box center [633, 347] width 123 height 52
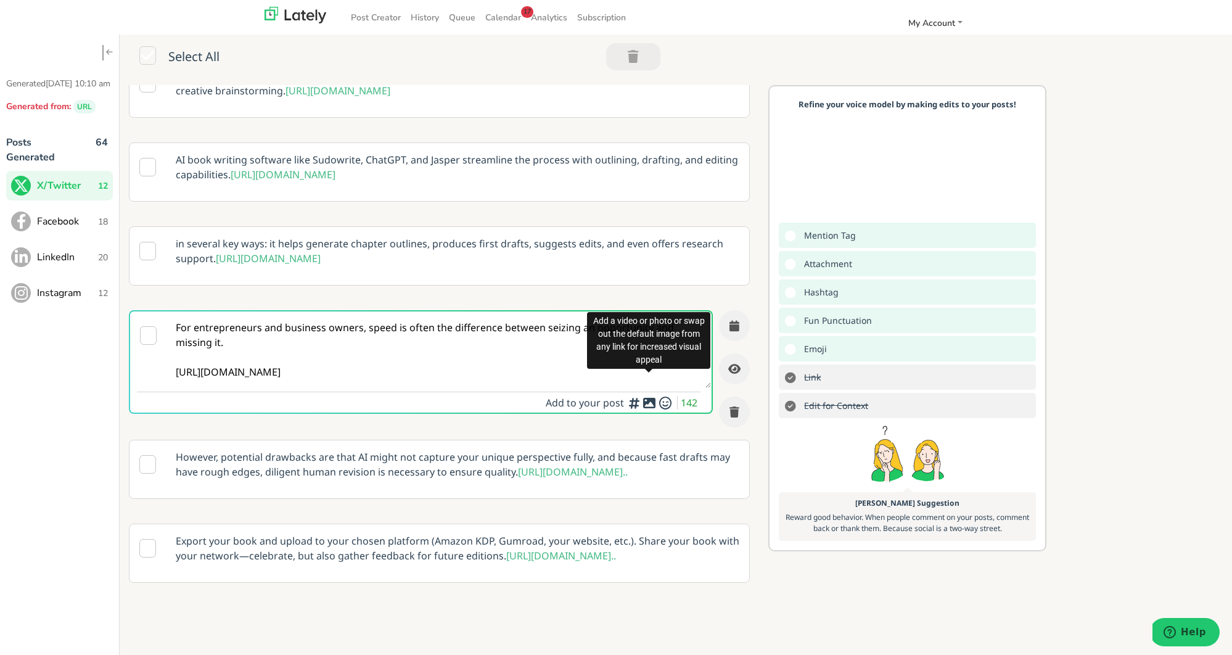
click at [646, 403] on icon at bounding box center [649, 403] width 15 height 1
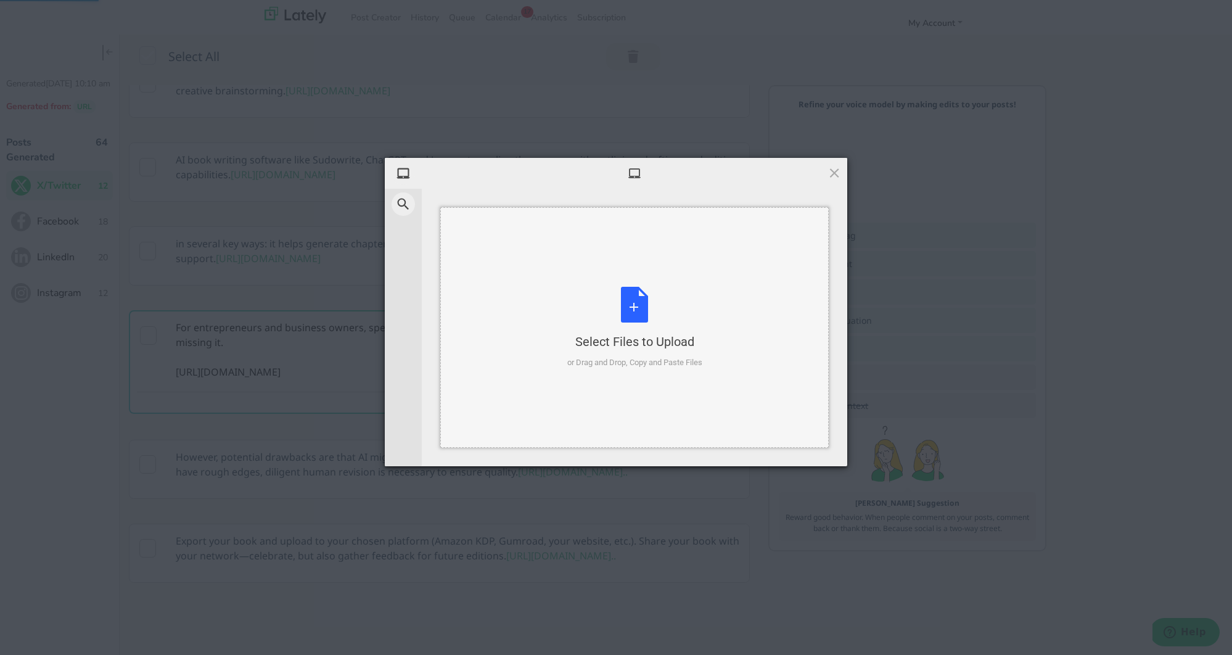
click at [624, 308] on div "Select Files to Upload or Drag and Drop, Copy and Paste Files" at bounding box center [634, 328] width 135 height 82
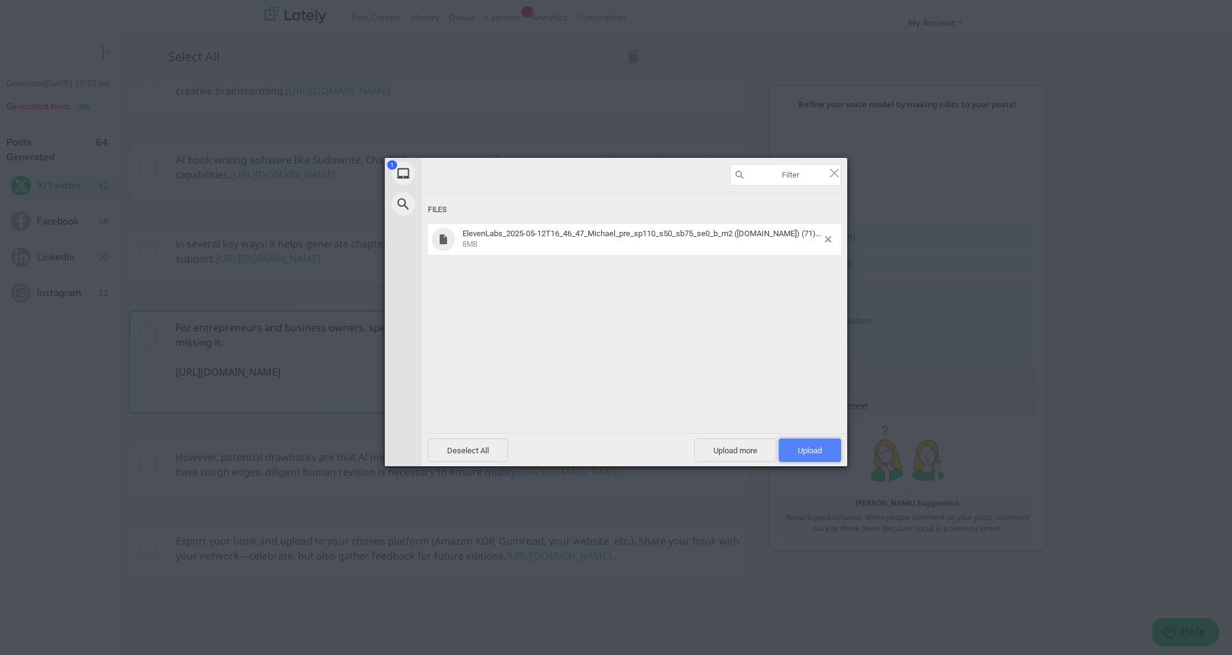
click at [811, 448] on span "Upload 1" at bounding box center [810, 450] width 24 height 9
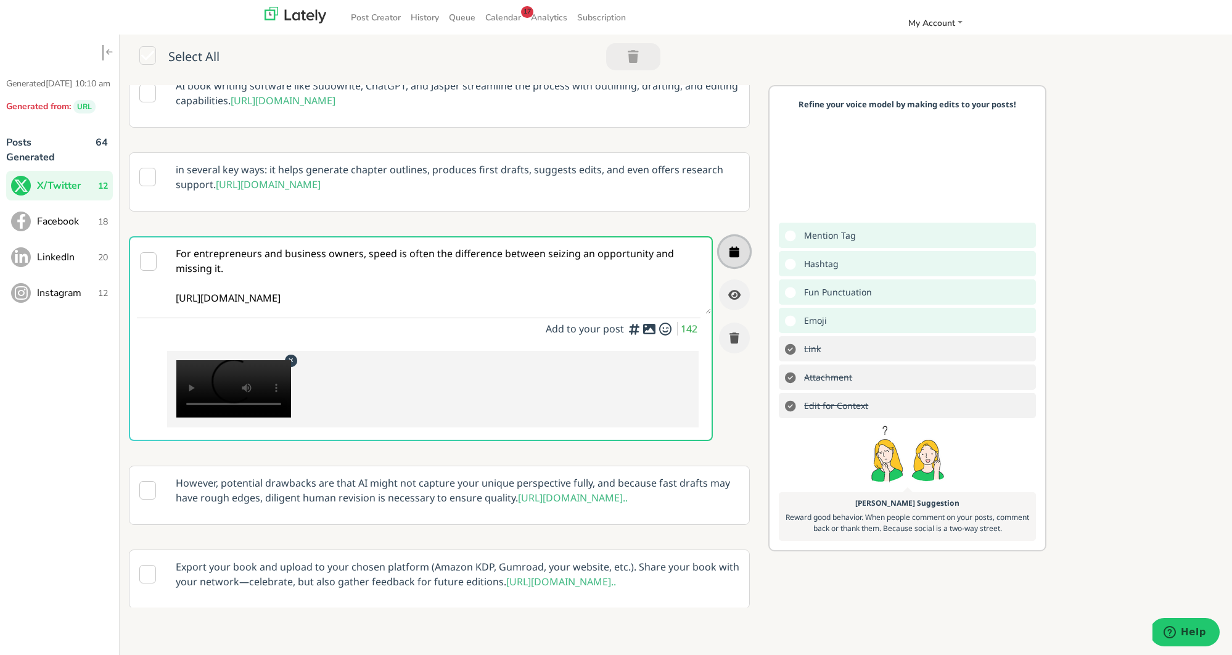
click at [735, 267] on button "button" at bounding box center [734, 251] width 31 height 31
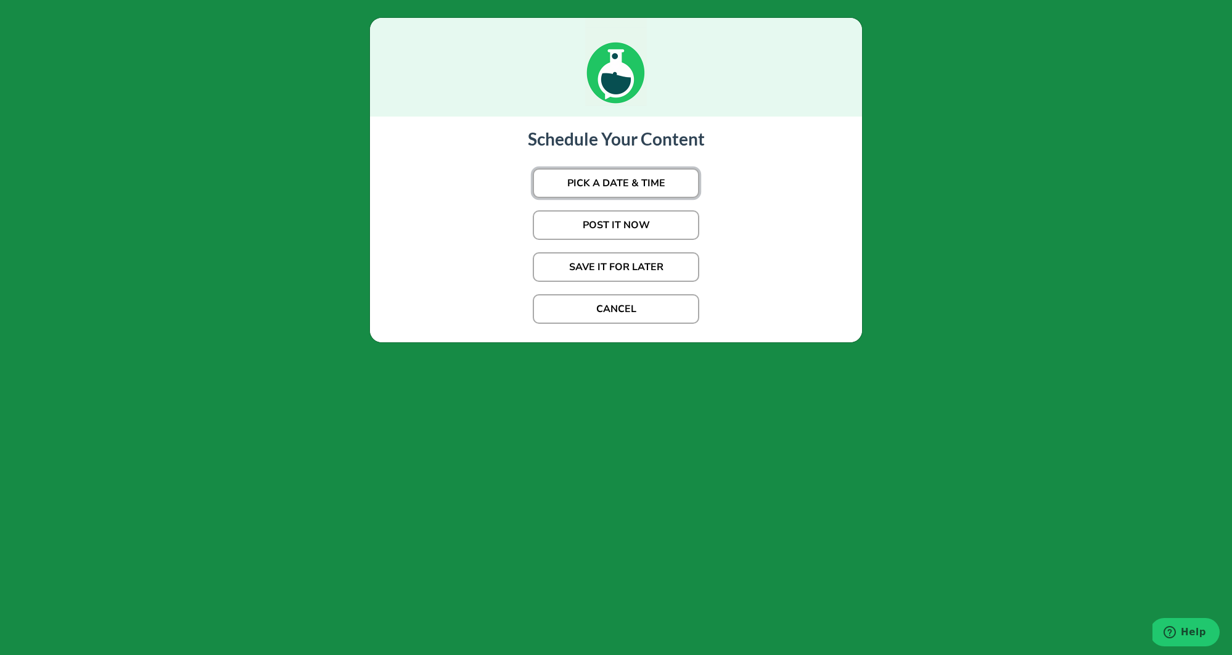
click at [653, 189] on button "PICK A DATE & TIME" at bounding box center [616, 183] width 167 height 30
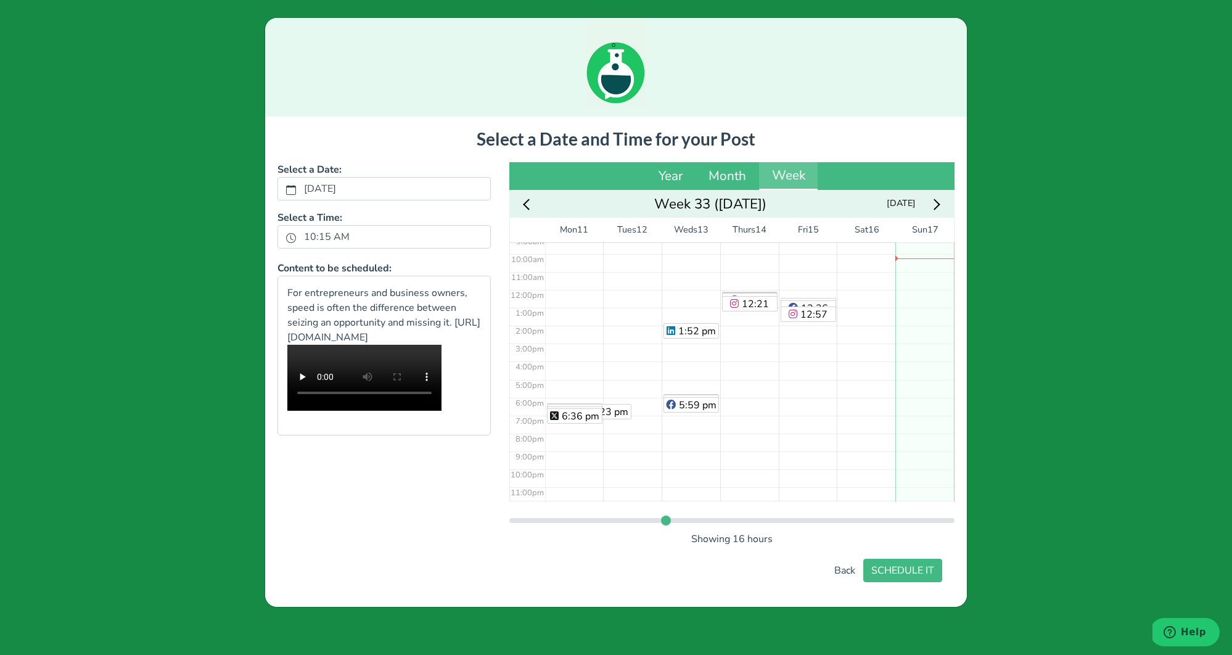
scroll to position [171, 0]
click at [918, 399] on div "No Event" at bounding box center [925, 286] width 59 height 430
click at [836, 564] on button "Back" at bounding box center [844, 570] width 37 height 23
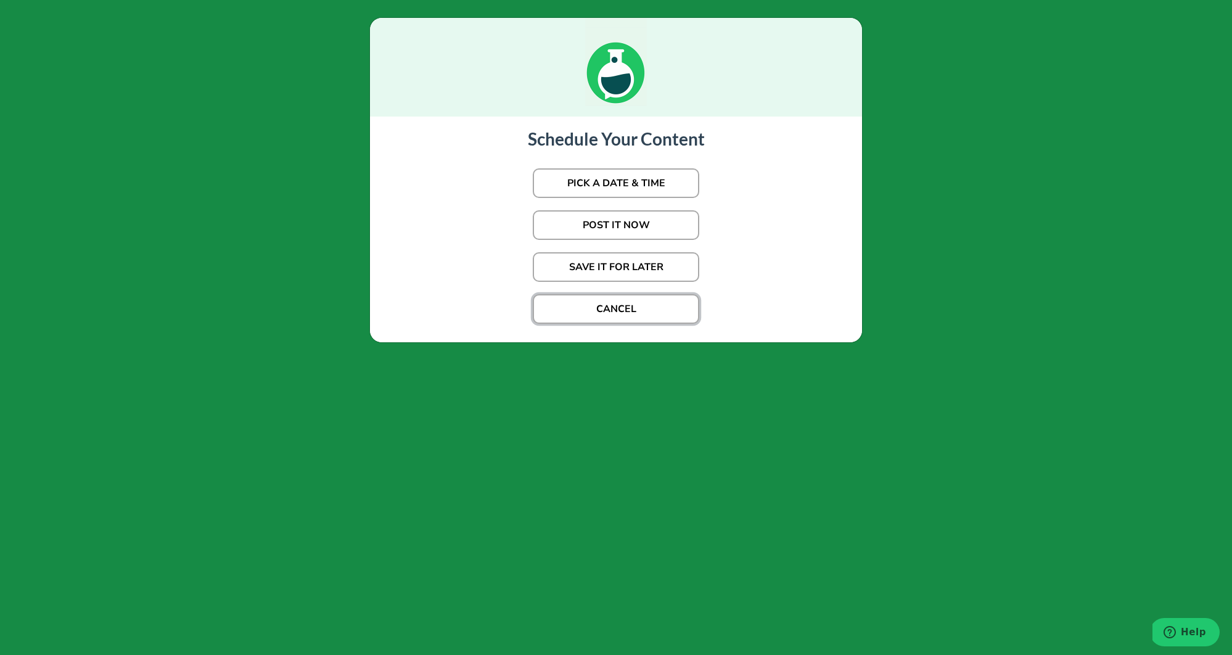
click at [623, 304] on button "CANCEL" at bounding box center [616, 309] width 167 height 30
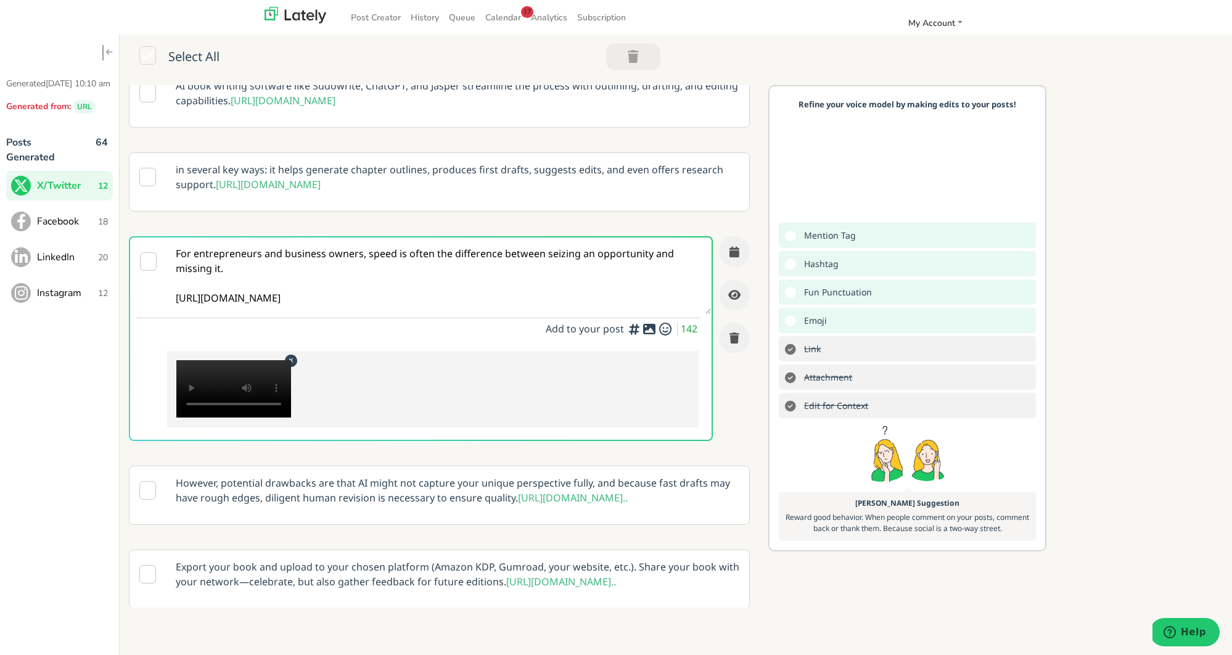
click at [39, 264] on span "LinkedIn" at bounding box center [67, 257] width 61 height 15
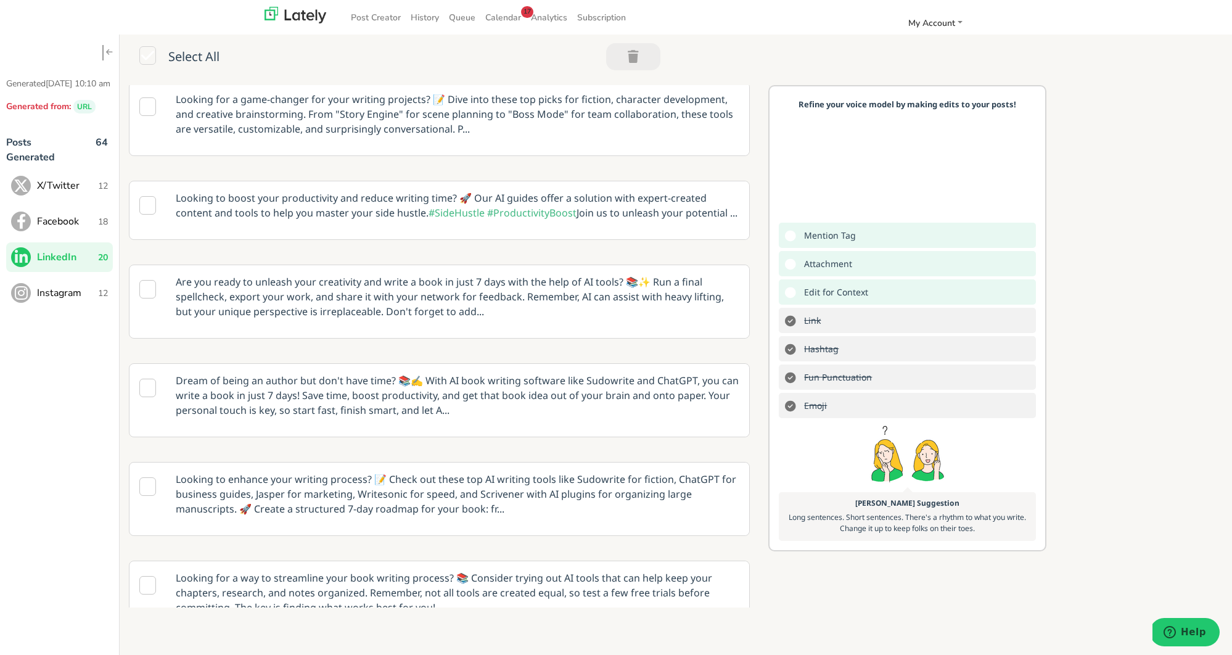
scroll to position [177, 0]
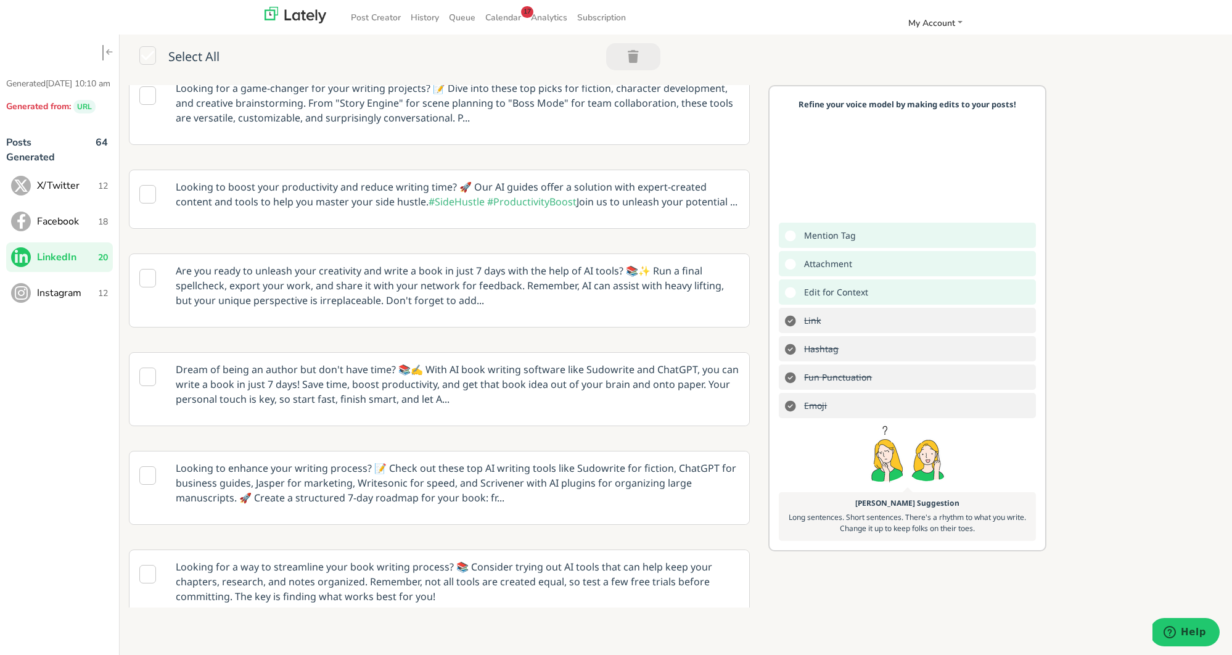
click at [422, 300] on p "Are you ready to unleash your creativity and write a book in just 7 days with t…" at bounding box center [458, 285] width 582 height 63
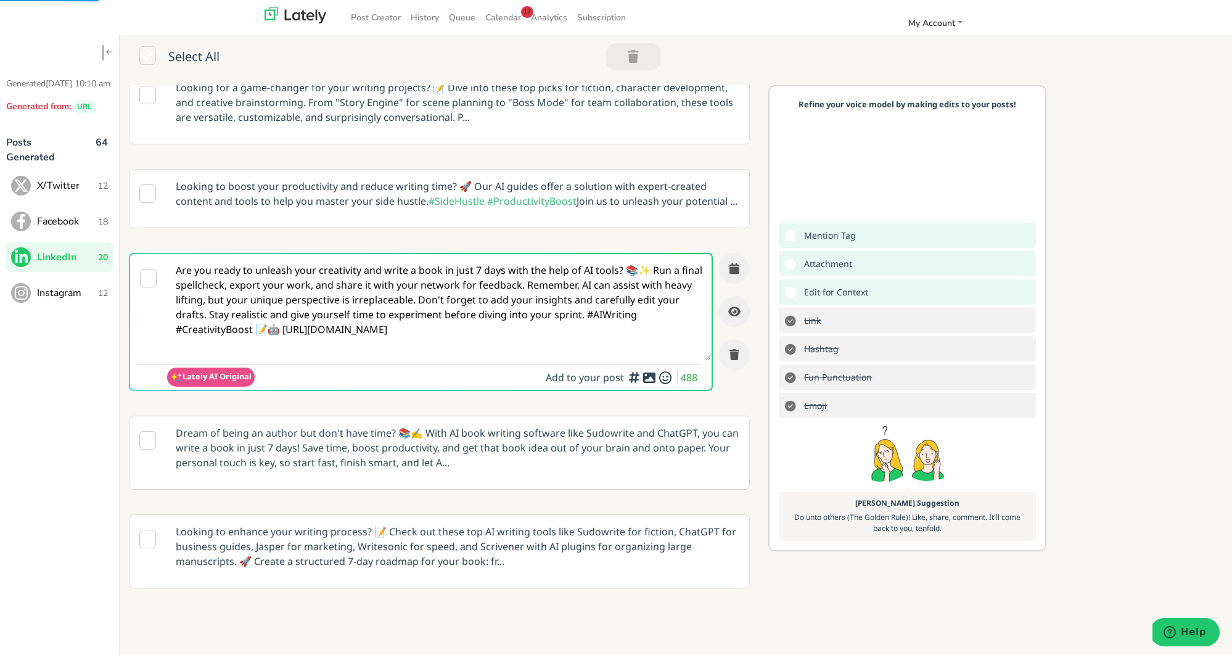
scroll to position [113, 0]
drag, startPoint x: 277, startPoint y: 331, endPoint x: 299, endPoint y: 342, distance: 24.3
click at [286, 336] on textarea "Are you ready to unleash your creativity and write a book in just 7 days with t…" at bounding box center [439, 308] width 544 height 106
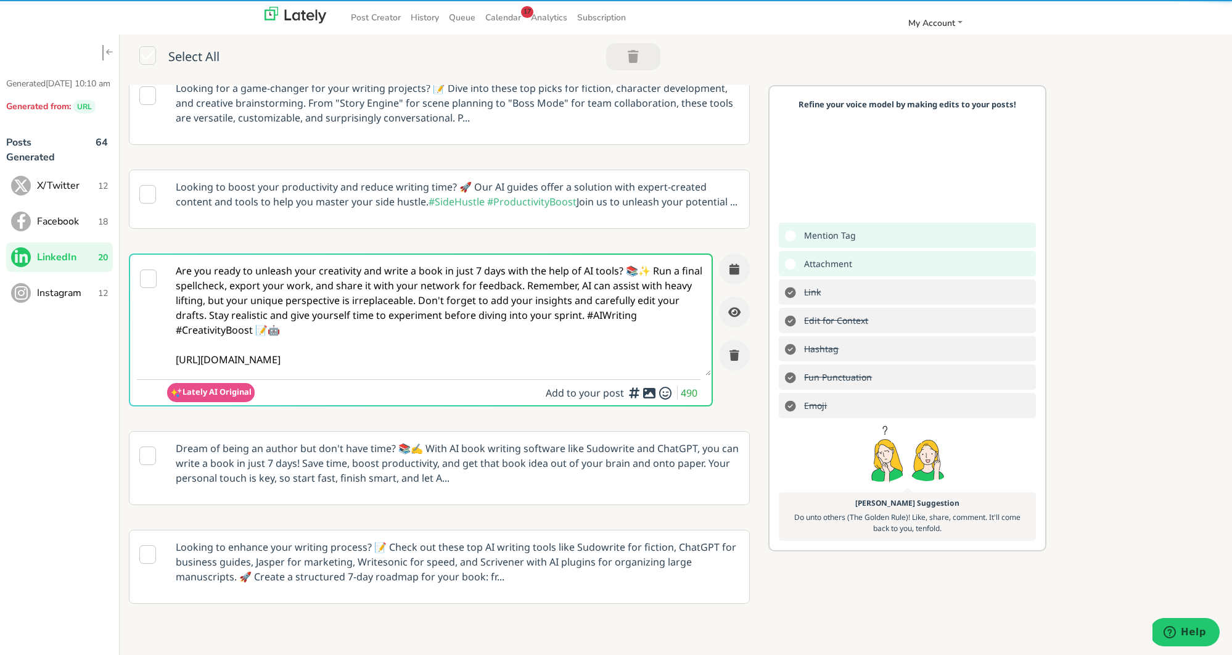
type textarea "Are you ready to unleash your creativity and write a book in just 7 days with t…"
click at [651, 393] on icon at bounding box center [649, 393] width 15 height 1
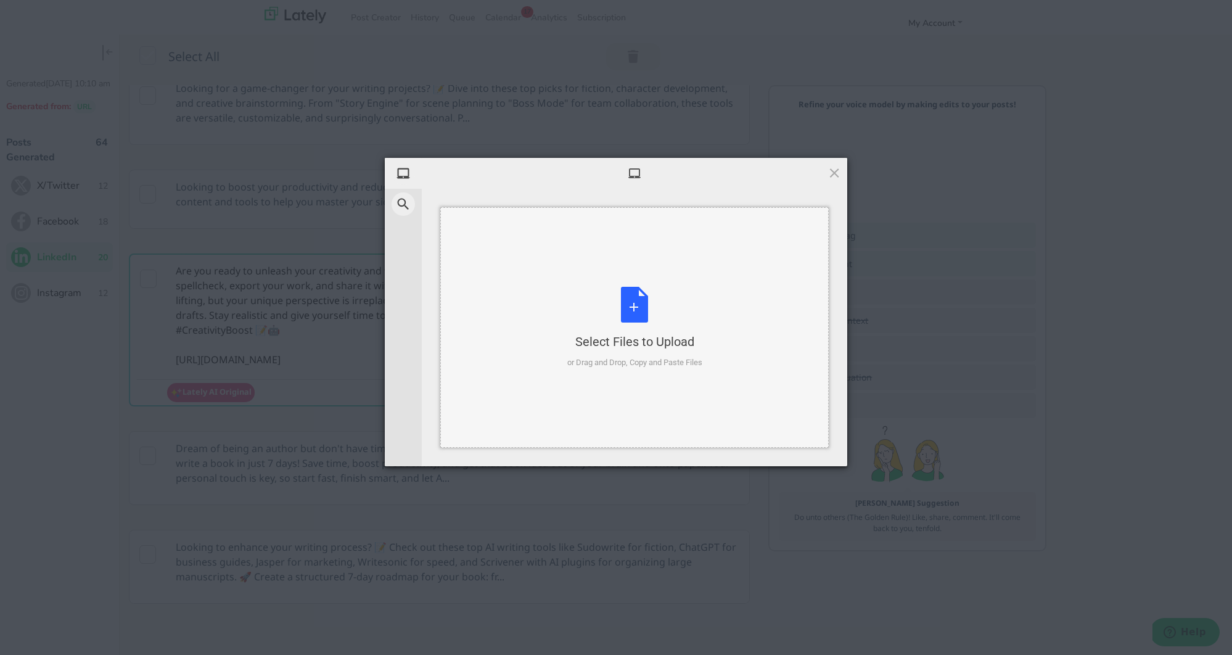
click at [644, 311] on div "Select Files to Upload or Drag and Drop, Copy and Paste Files" at bounding box center [634, 328] width 135 height 82
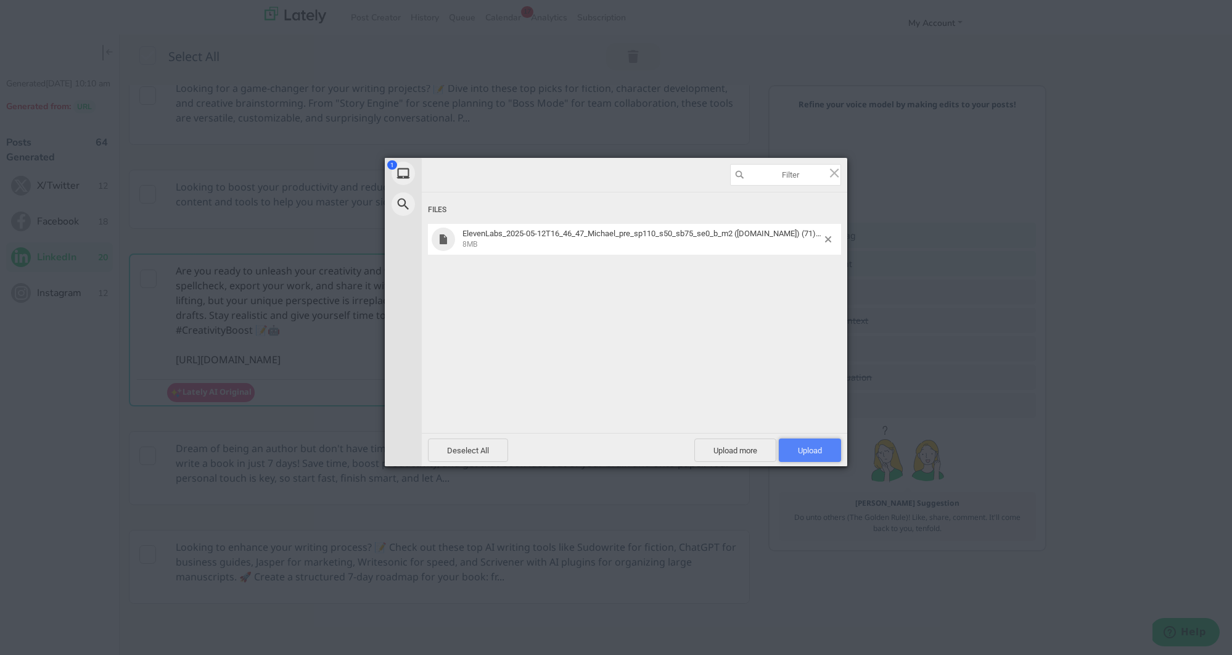
click at [814, 450] on span "Upload 1" at bounding box center [810, 450] width 24 height 9
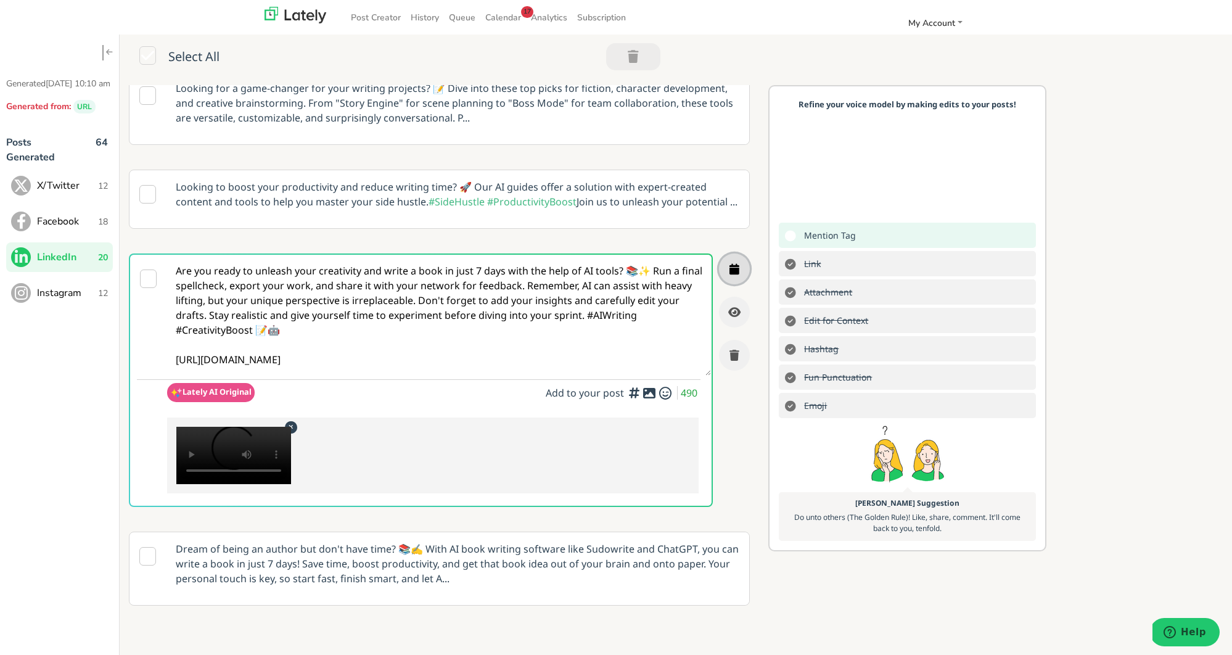
click at [743, 266] on button "button" at bounding box center [734, 268] width 31 height 31
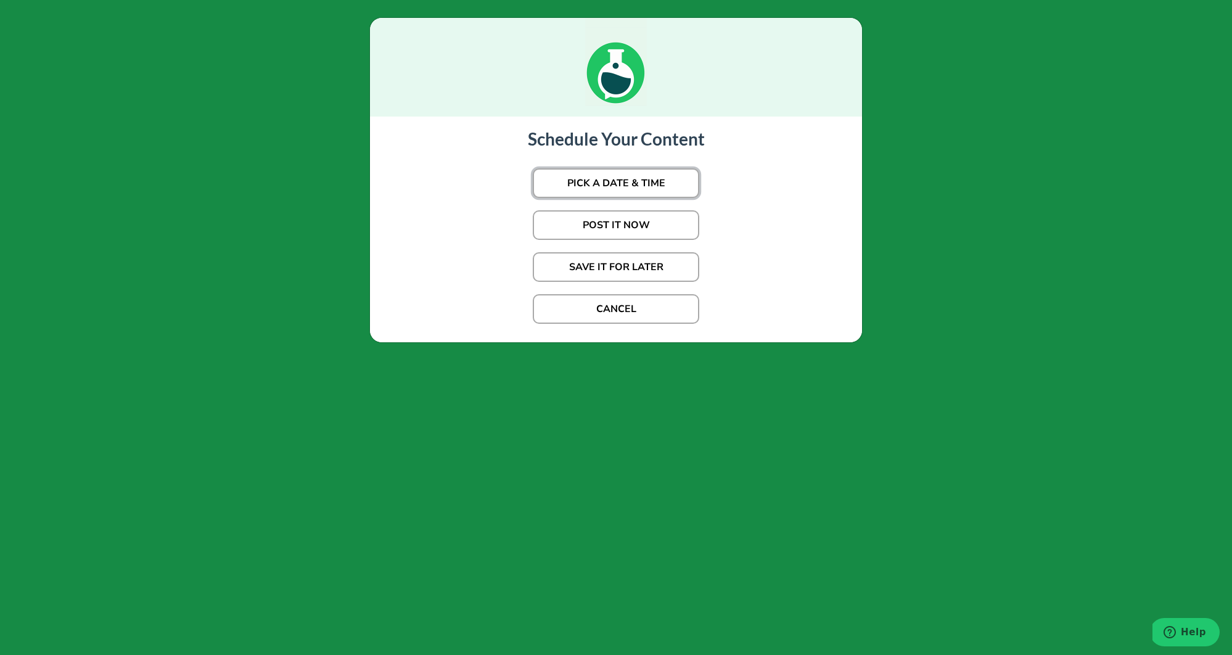
click at [675, 181] on button "PICK A DATE & TIME" at bounding box center [616, 183] width 167 height 30
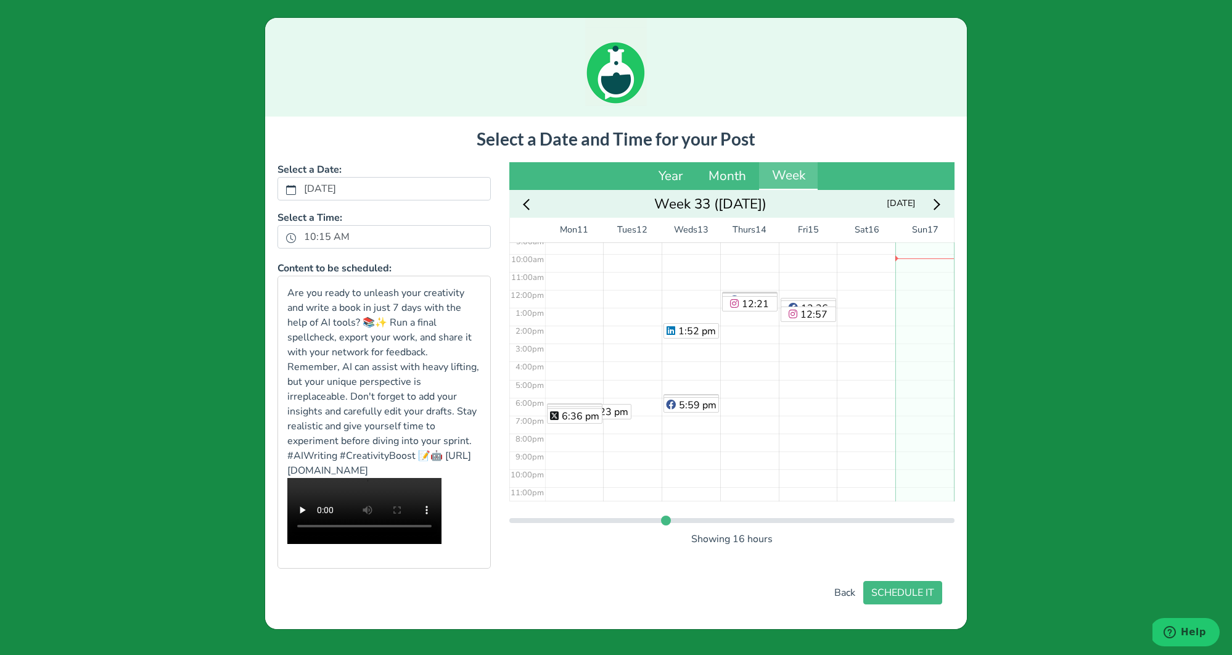
scroll to position [171, 0]
click at [909, 395] on div "No Event" at bounding box center [925, 286] width 59 height 430
click at [917, 604] on button "SCHEDULE IT" at bounding box center [902, 592] width 79 height 23
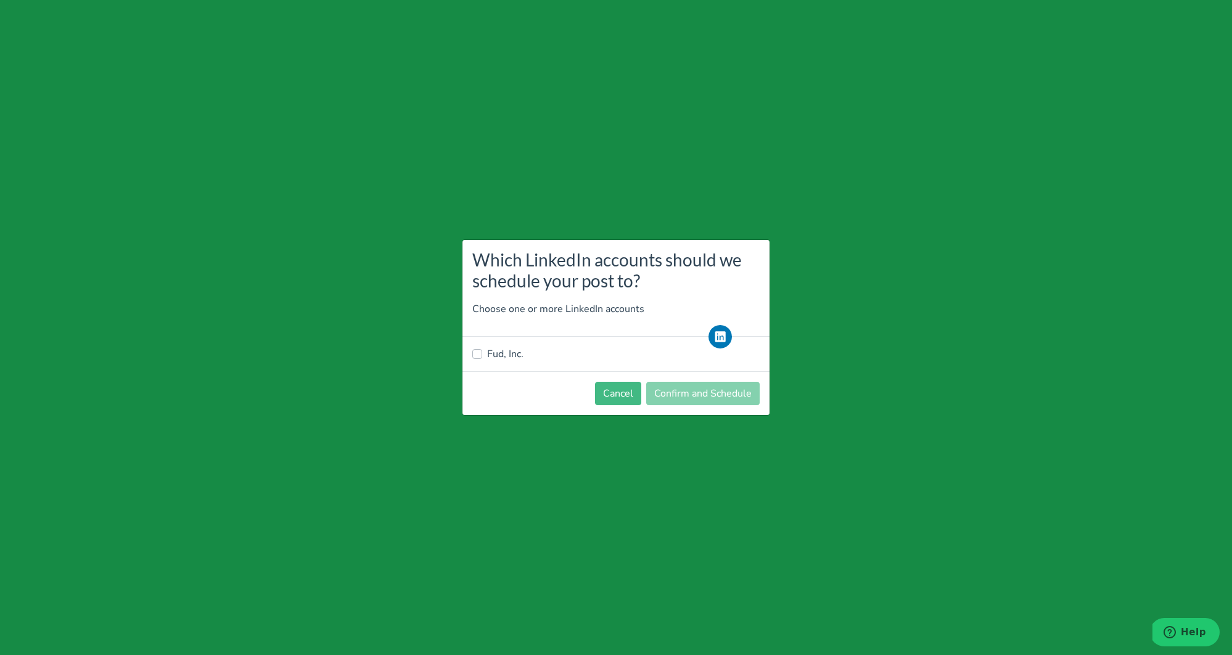
click at [512, 356] on label "Fud, Inc." at bounding box center [505, 354] width 36 height 15
click at [482, 356] on input "Fud, Inc." at bounding box center [477, 353] width 10 height 12
checkbox input "true"
click at [719, 390] on button "Confirm and Schedule" at bounding box center [702, 393] width 113 height 23
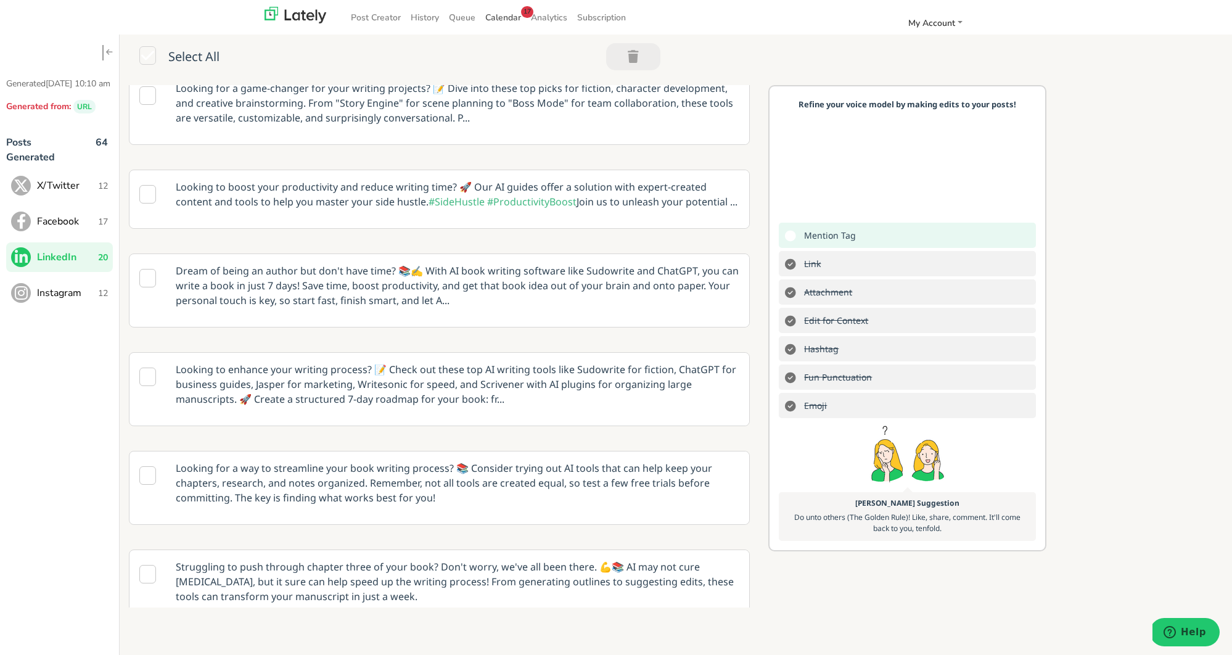
click at [495, 20] on span "Calendar 17" at bounding box center [503, 18] width 36 height 12
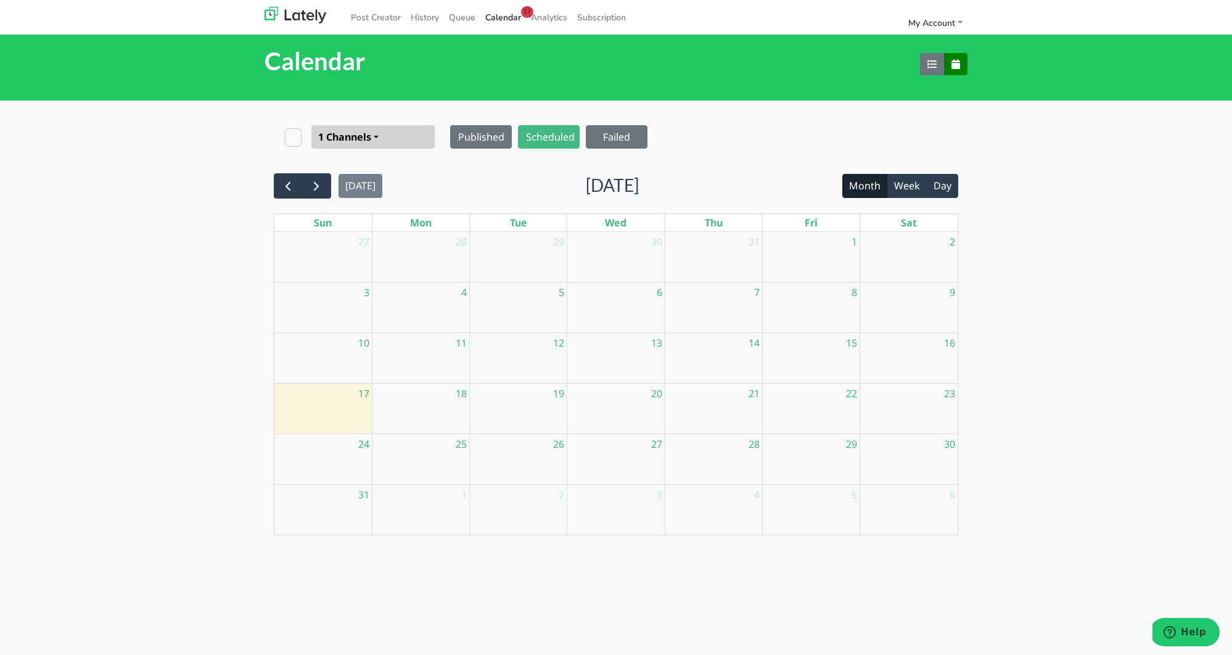
click at [286, 135] on icon at bounding box center [293, 137] width 17 height 19
click at [357, 136] on button "1 Channels" at bounding box center [372, 136] width 123 height 23
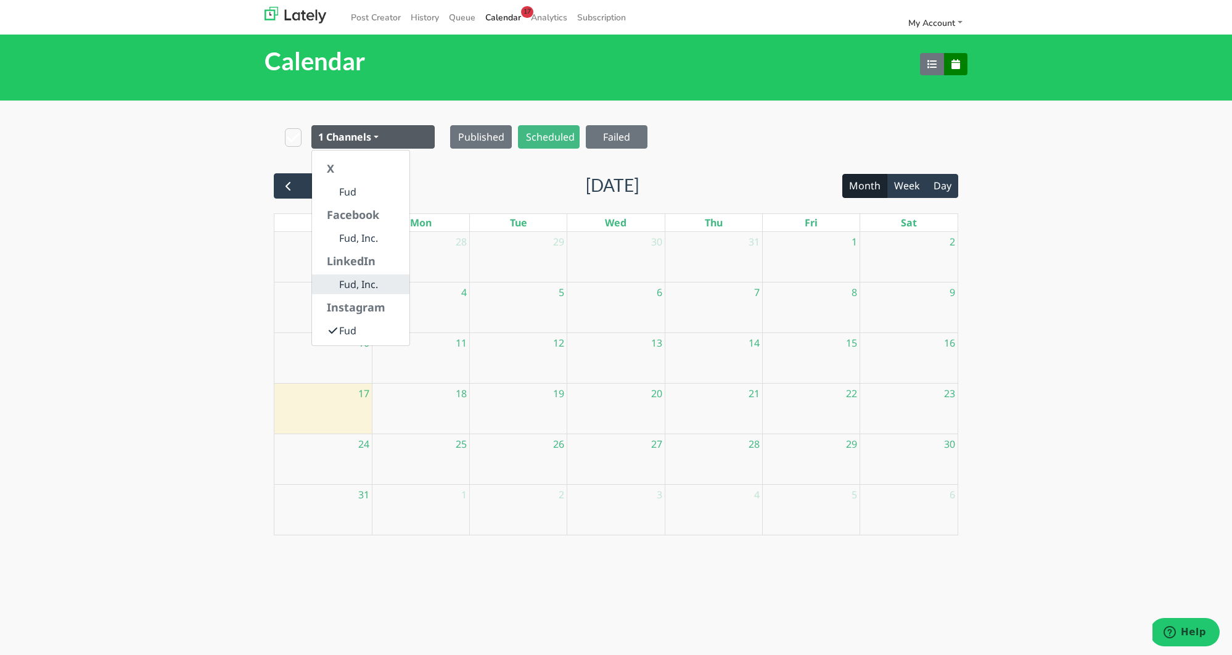
click at [359, 280] on link "Fud, Inc." at bounding box center [360, 284] width 97 height 20
click at [361, 242] on link "Fud, Inc." at bounding box center [360, 238] width 97 height 20
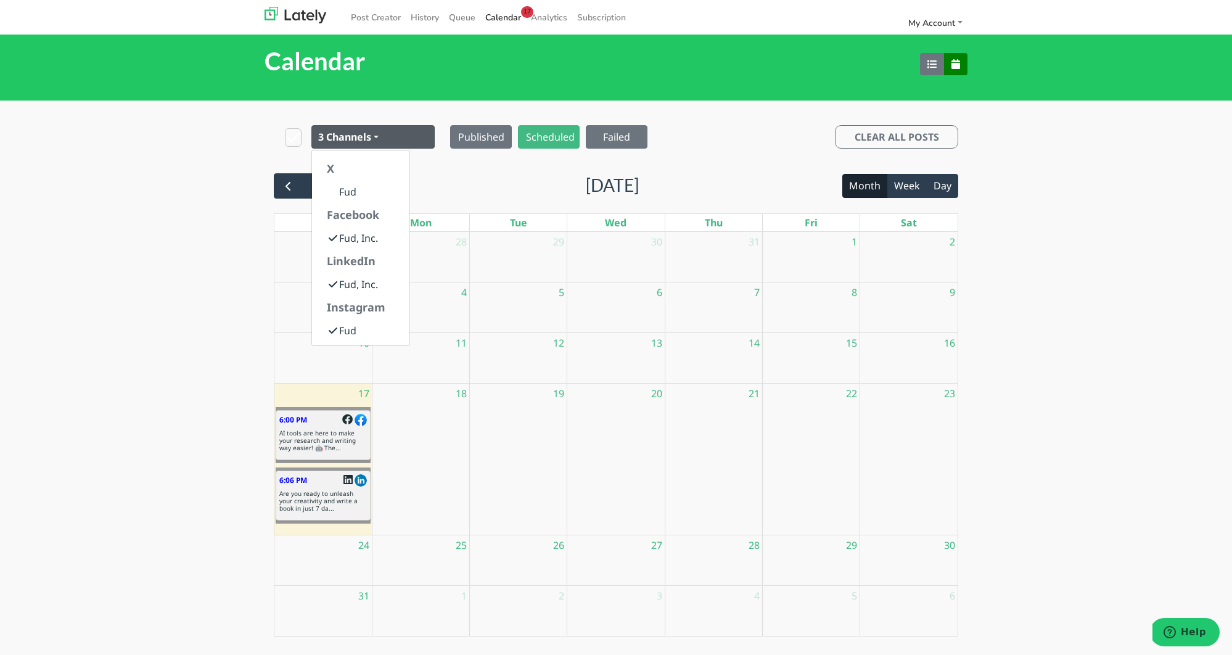
click at [360, 203] on header "Facebook" at bounding box center [360, 215] width 97 height 27
click at [360, 197] on link "Fud" at bounding box center [360, 192] width 97 height 20
click at [393, 16] on link "Post Creator" at bounding box center [376, 17] width 60 height 20
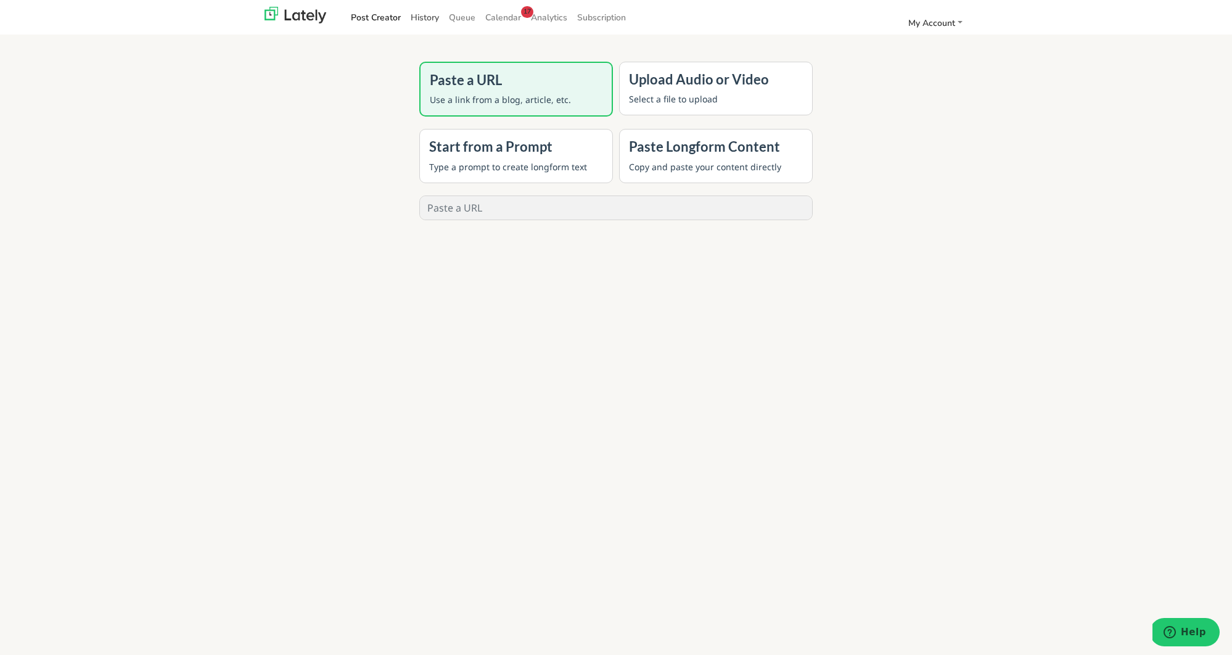
click at [413, 16] on link "History" at bounding box center [425, 17] width 38 height 20
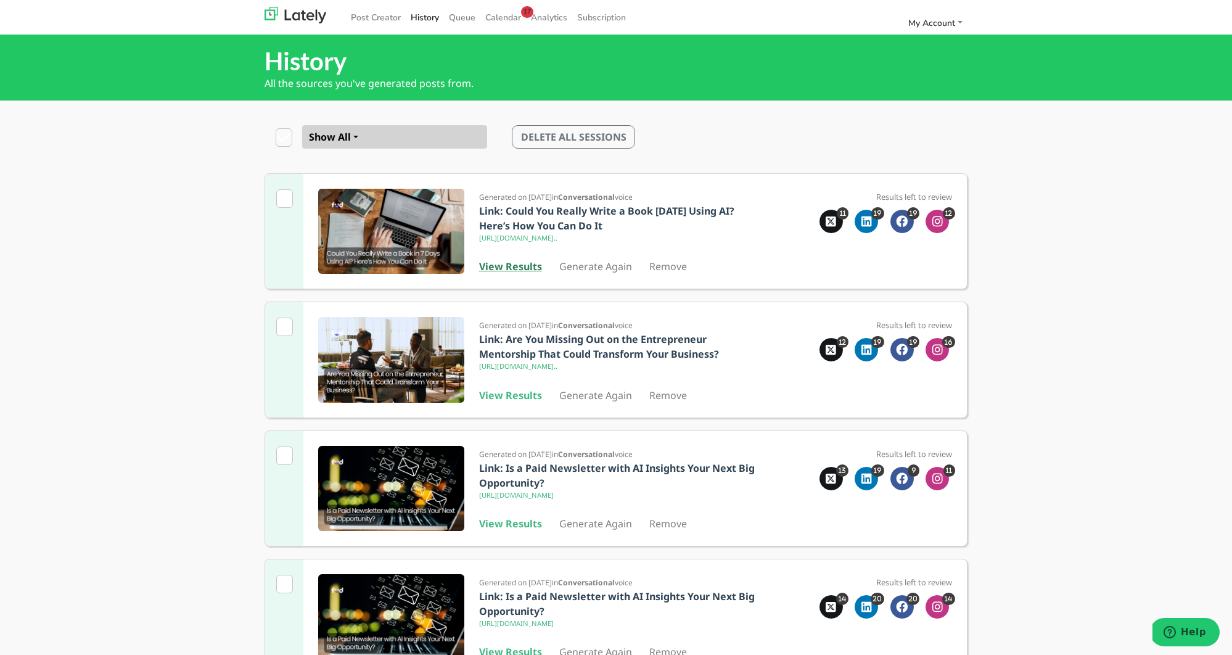
click at [519, 271] on b "View Results" at bounding box center [510, 267] width 63 height 14
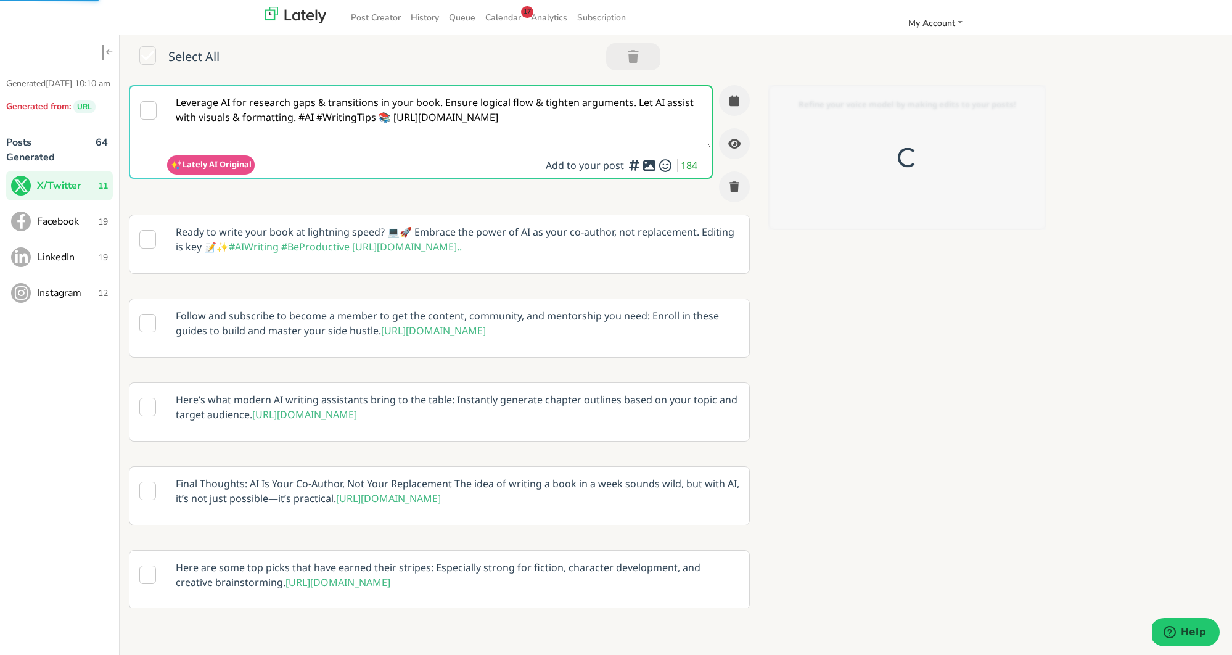
click at [72, 300] on span "Instagram" at bounding box center [67, 293] width 61 height 15
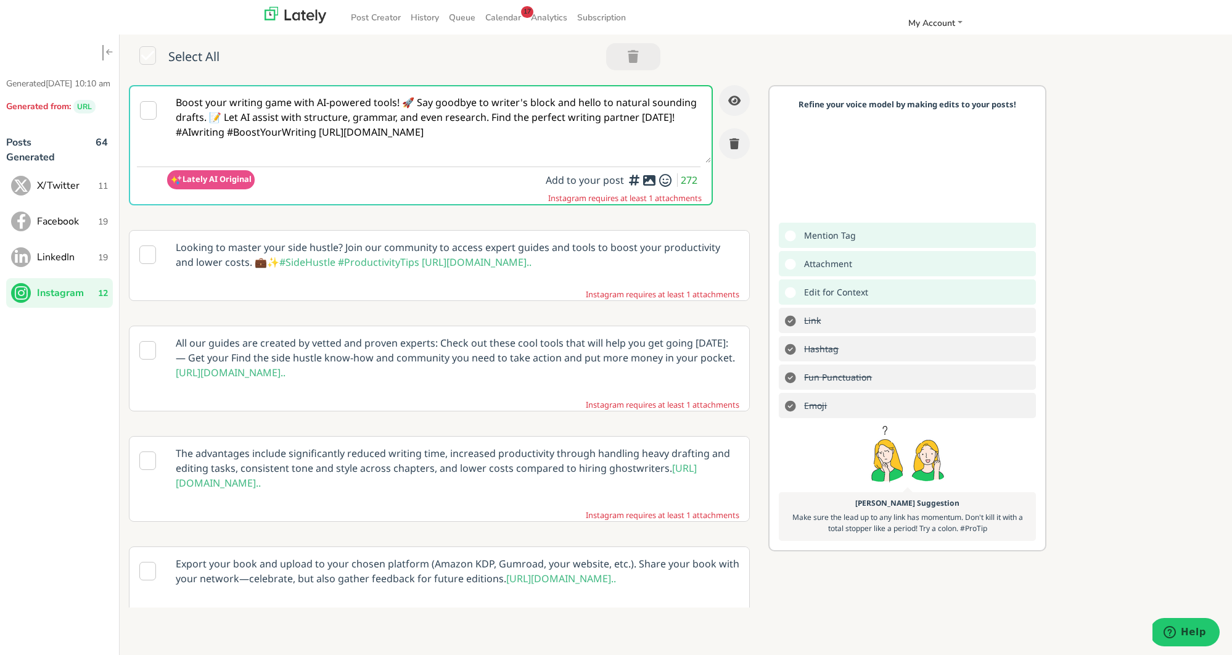
click at [495, 125] on textarea "Boost your writing game with AI-powered tools! 🚀 Say goodbye to writer's block …" at bounding box center [439, 124] width 544 height 76
drag, startPoint x: 317, startPoint y: 134, endPoint x: 334, endPoint y: 150, distance: 23.6
click at [321, 140] on textarea "Boost your writing game with AI-powered tools! 🚀 Say goodbye to writer's block …" at bounding box center [439, 124] width 544 height 76
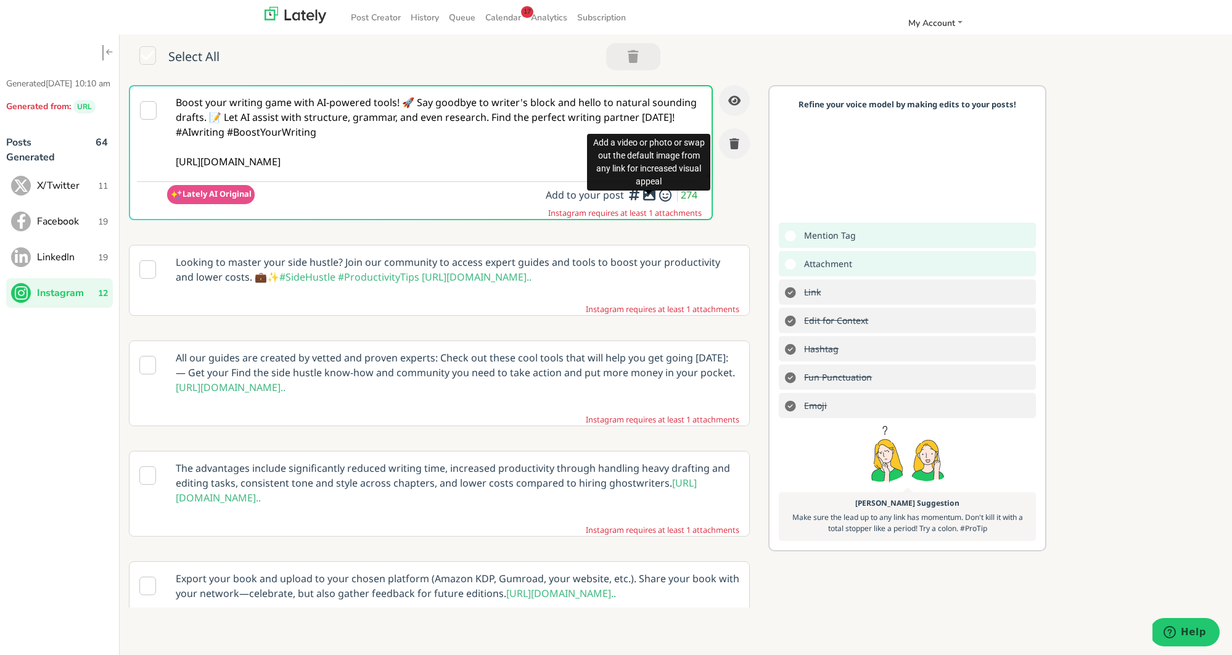
type textarea "Boost your writing game with AI-powered tools! 🚀 Say goodbye to writer's block …"
click at [651, 195] on icon at bounding box center [649, 195] width 15 height 1
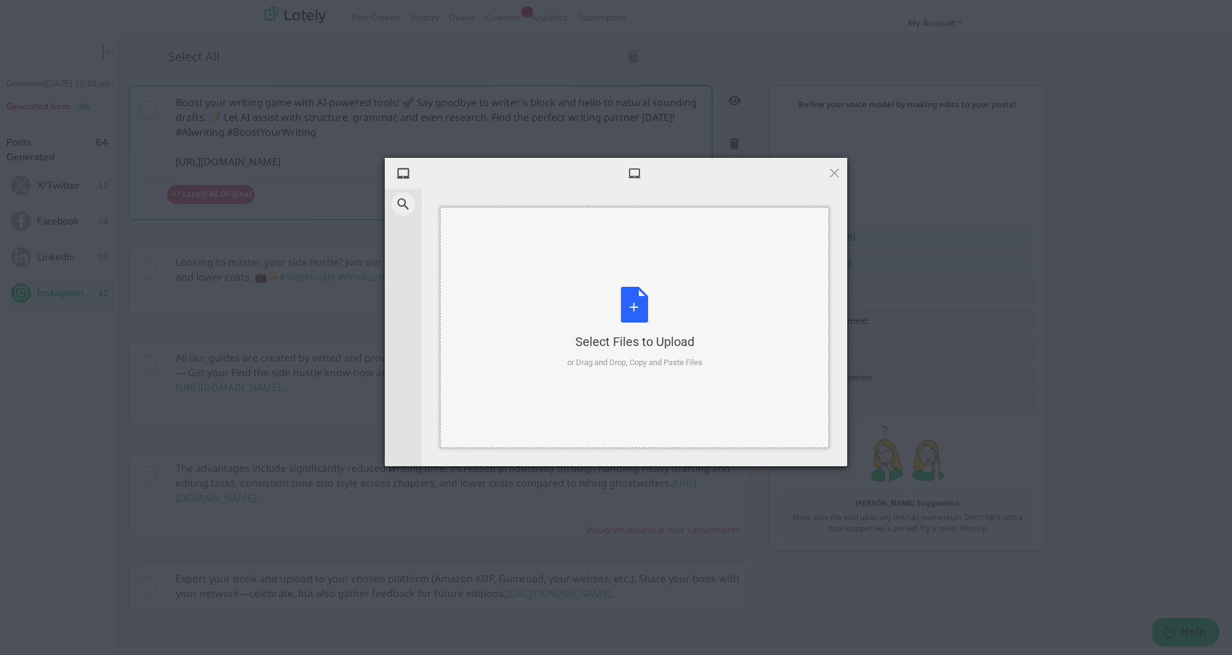
click at [642, 293] on div "Select Files to Upload or Drag and Drop, Copy and Paste Files" at bounding box center [634, 328] width 135 height 82
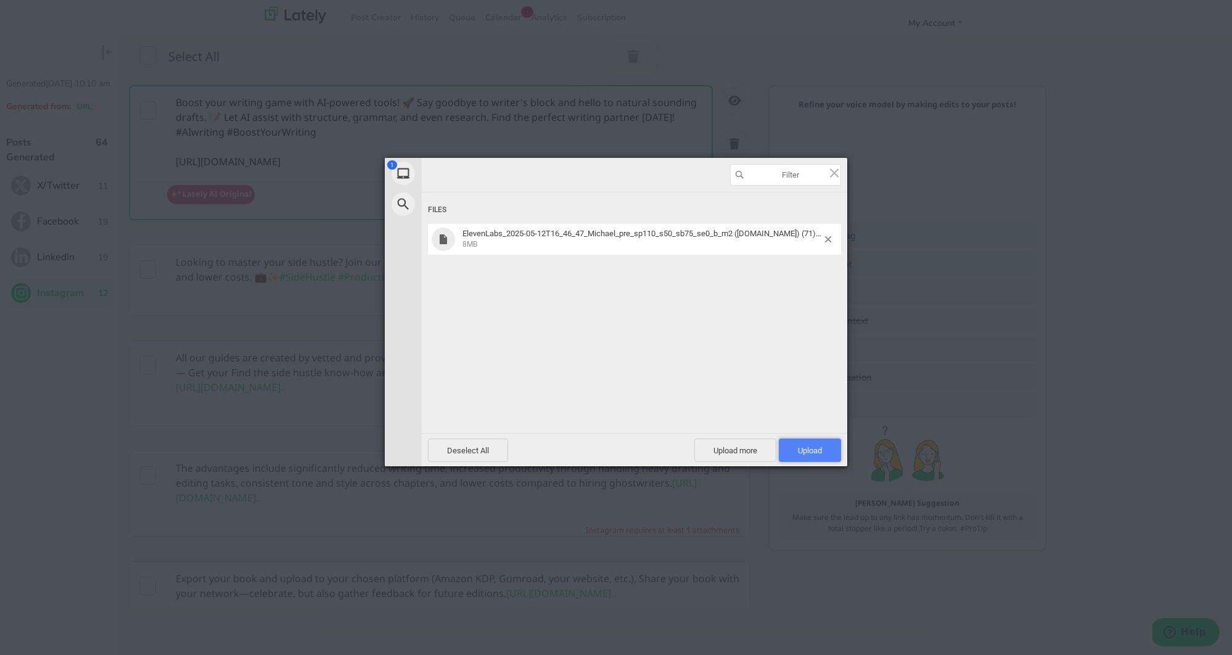
click at [801, 446] on span "Upload 1" at bounding box center [810, 450] width 24 height 9
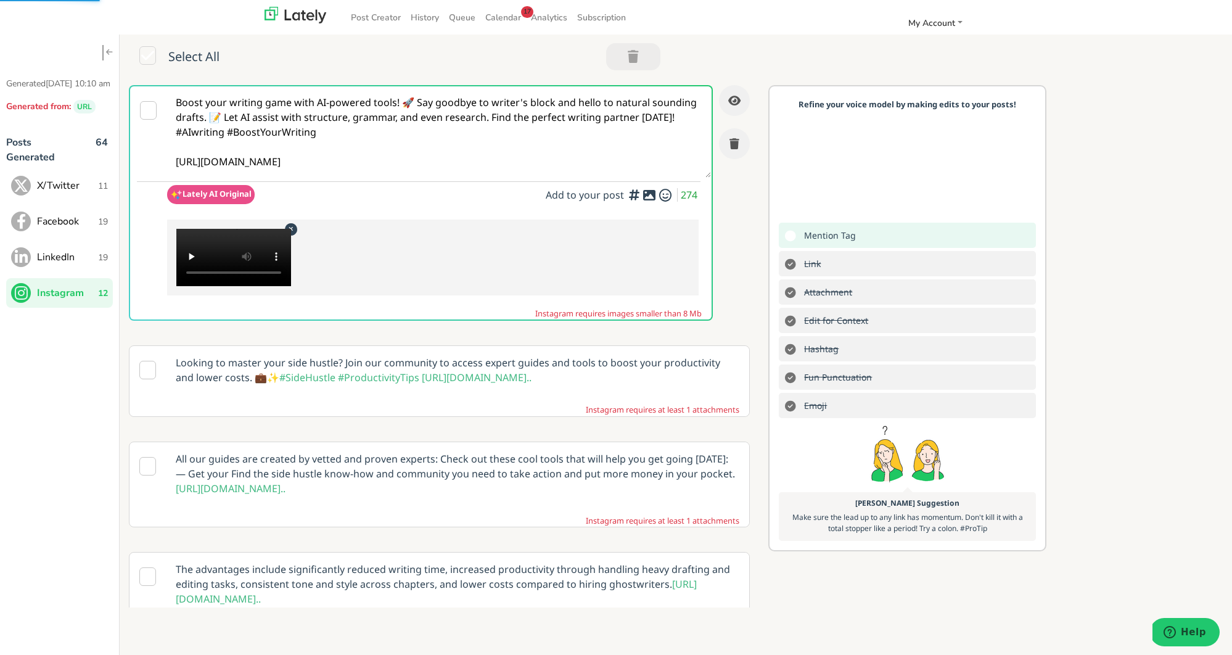
scroll to position [2, 0]
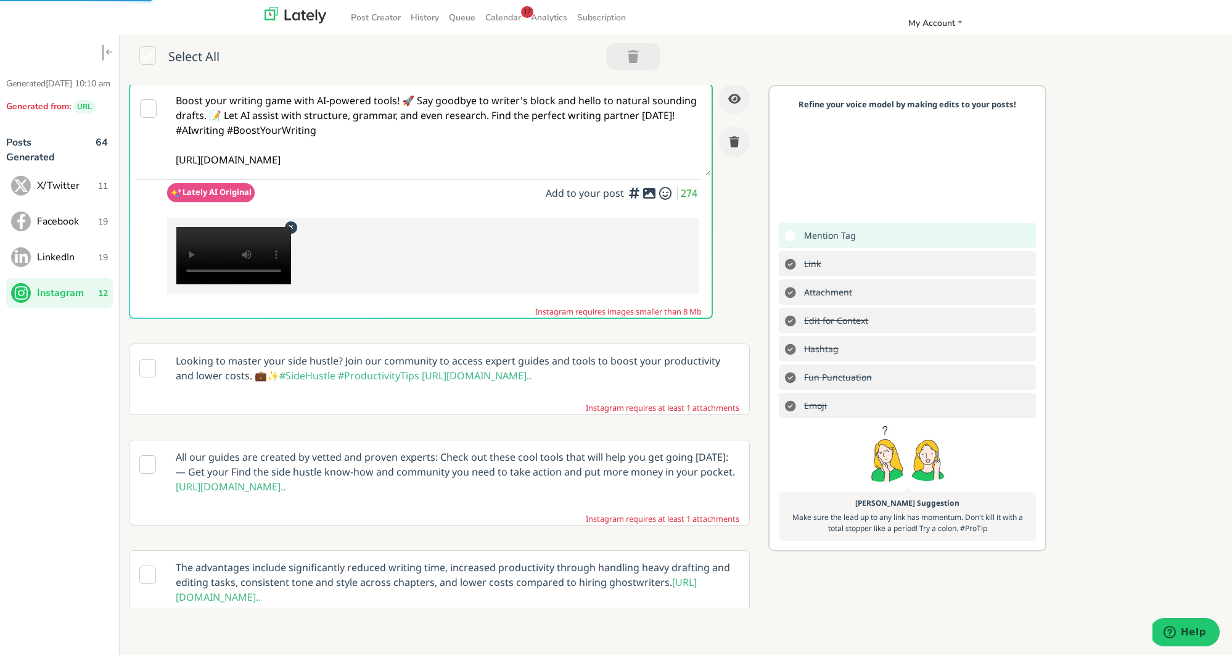
click at [288, 227] on video at bounding box center [233, 255] width 115 height 57
click at [289, 227] on video at bounding box center [233, 255] width 115 height 57
click at [292, 226] on icon at bounding box center [290, 227] width 15 height 12
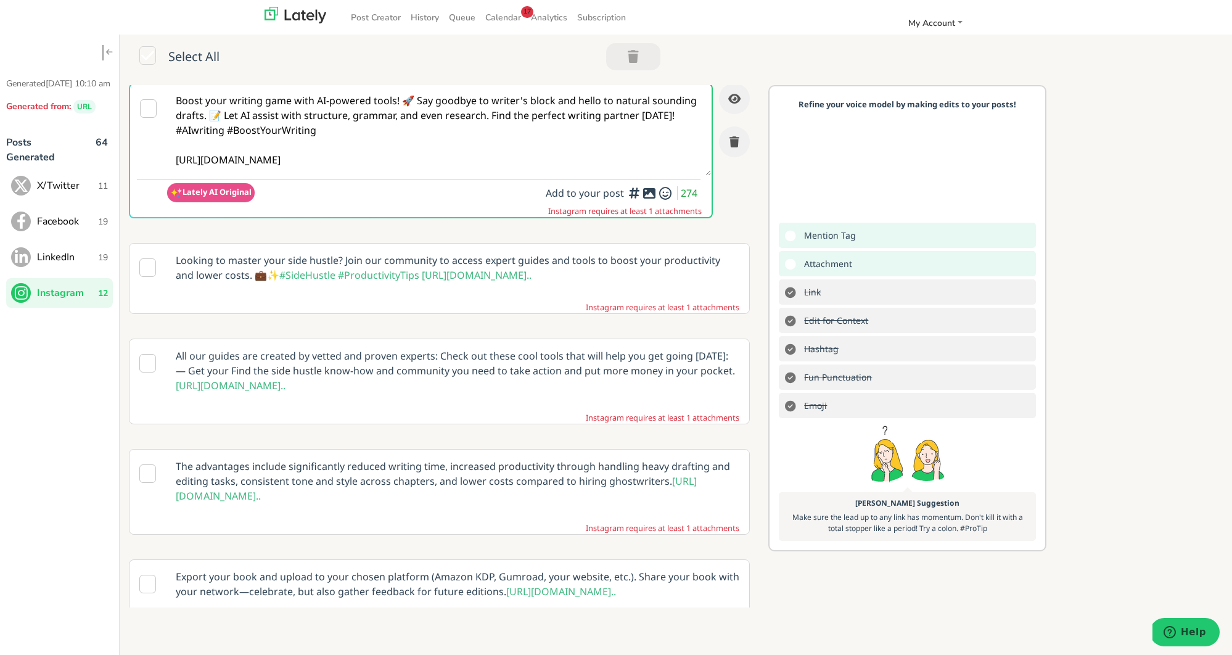
scroll to position [0, 0]
click at [650, 196] on icon at bounding box center [649, 195] width 15 height 1
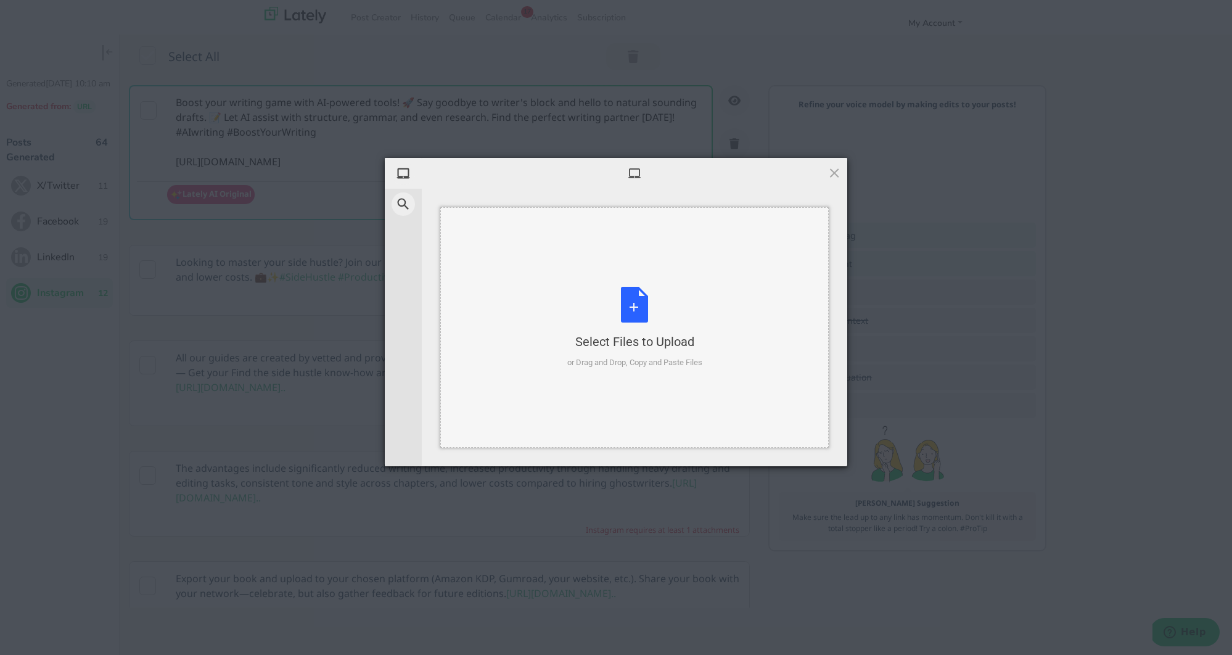
click at [638, 313] on div "Select Files to Upload or Drag and Drop, Copy and Paste Files" at bounding box center [634, 328] width 135 height 82
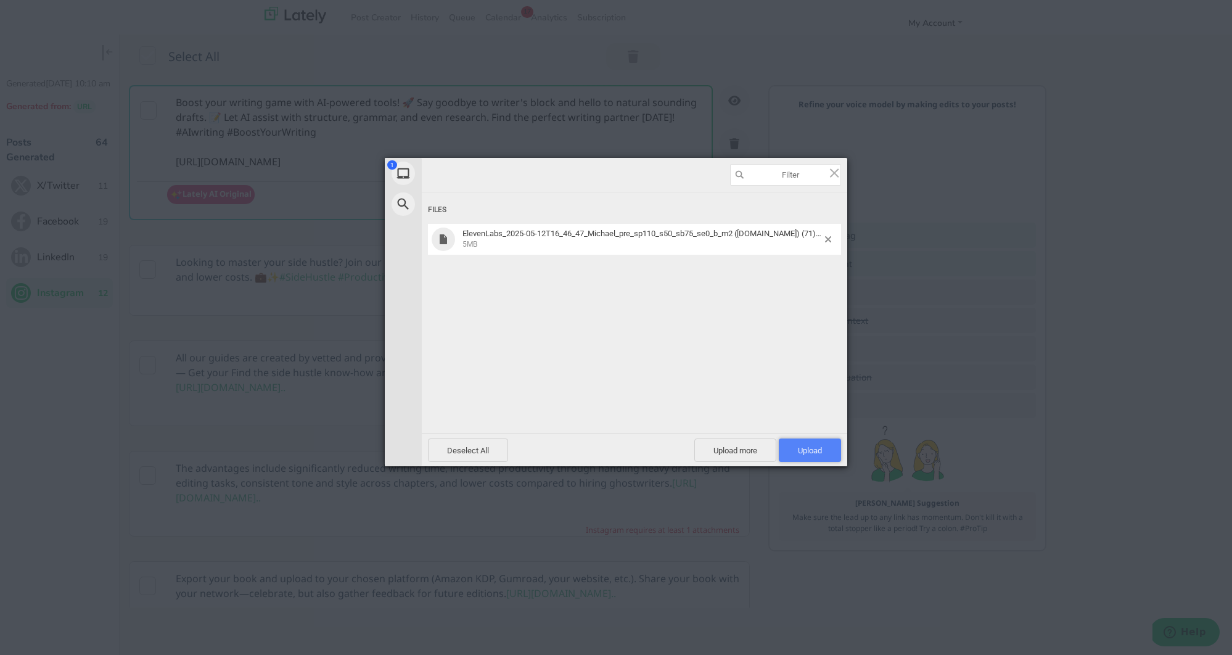
click at [806, 442] on span "Upload 1" at bounding box center [810, 450] width 62 height 23
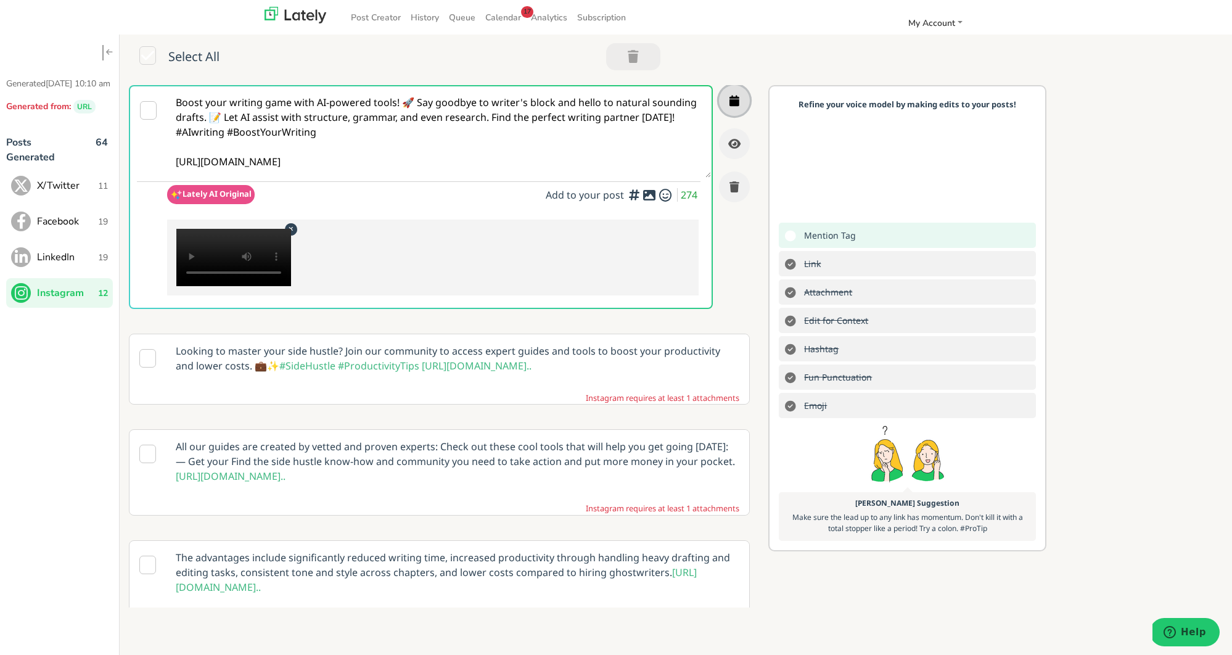
click at [738, 101] on icon "button" at bounding box center [735, 100] width 10 height 11
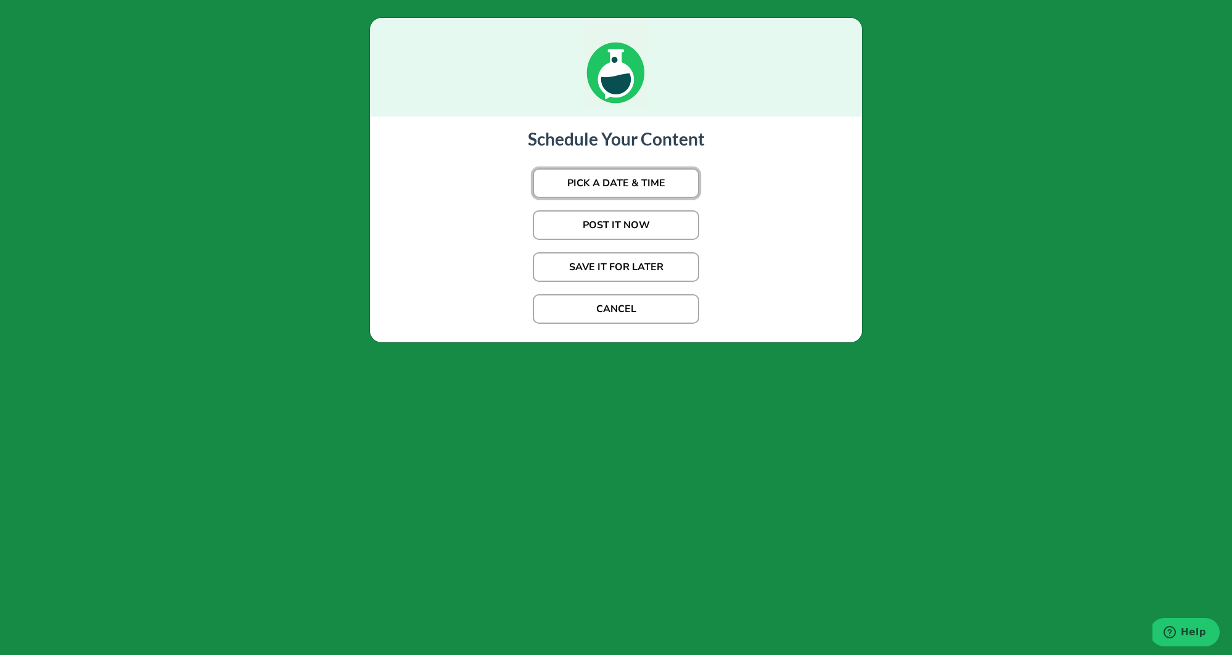
click at [649, 185] on button "PICK A DATE & TIME" at bounding box center [616, 183] width 167 height 30
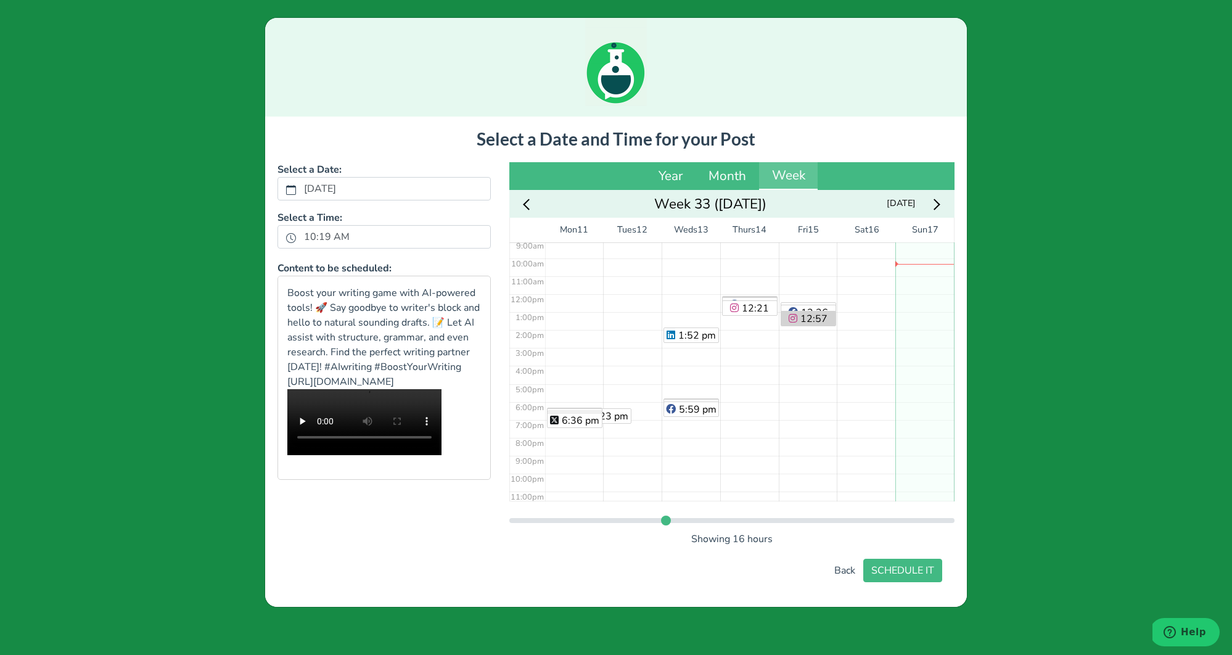
scroll to position [171, 0]
click at [921, 396] on div "No Event" at bounding box center [925, 286] width 59 height 430
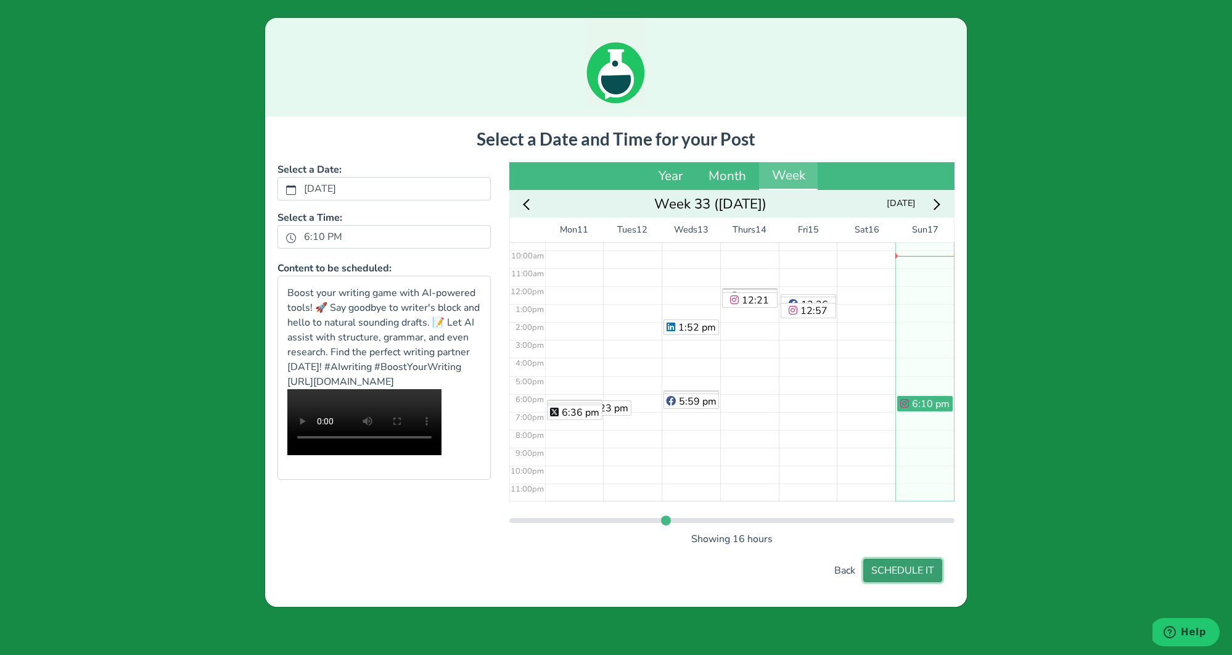
click at [905, 573] on button "SCHEDULE IT" at bounding box center [902, 570] width 79 height 23
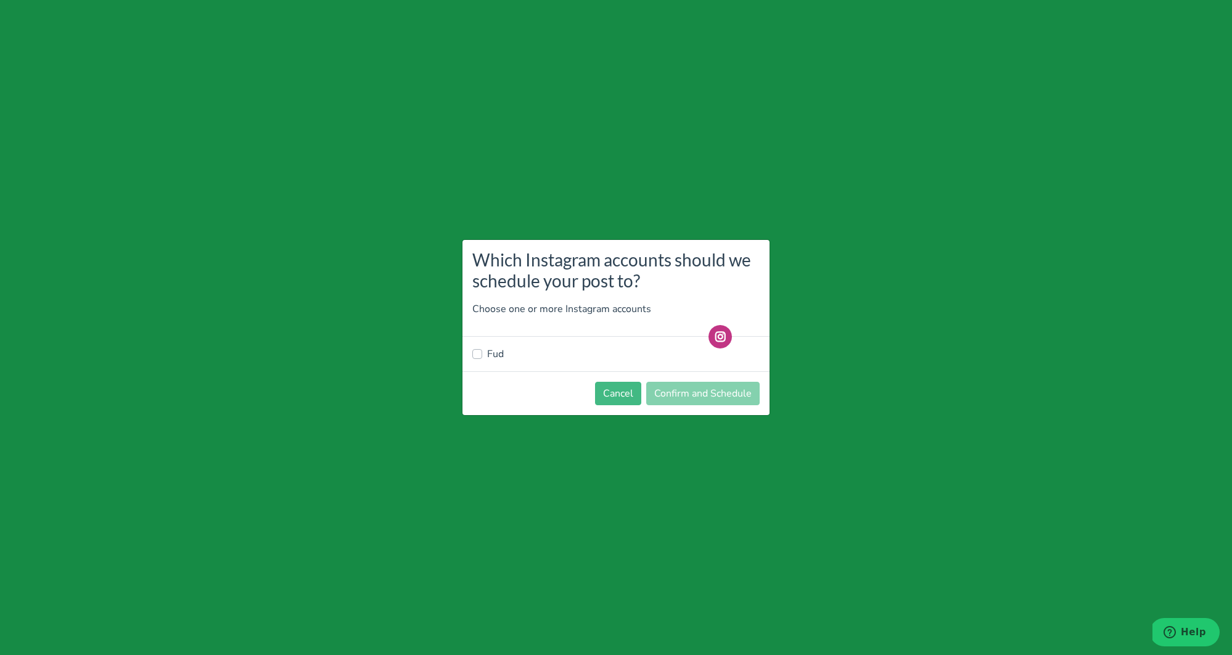
click at [511, 351] on div "Fud" at bounding box center [615, 354] width 287 height 15
click at [503, 351] on label "Fud" at bounding box center [495, 354] width 17 height 15
click at [482, 351] on input "Fud" at bounding box center [477, 353] width 10 height 12
checkbox input "true"
click at [712, 397] on button "Confirm and Schedule" at bounding box center [702, 393] width 113 height 23
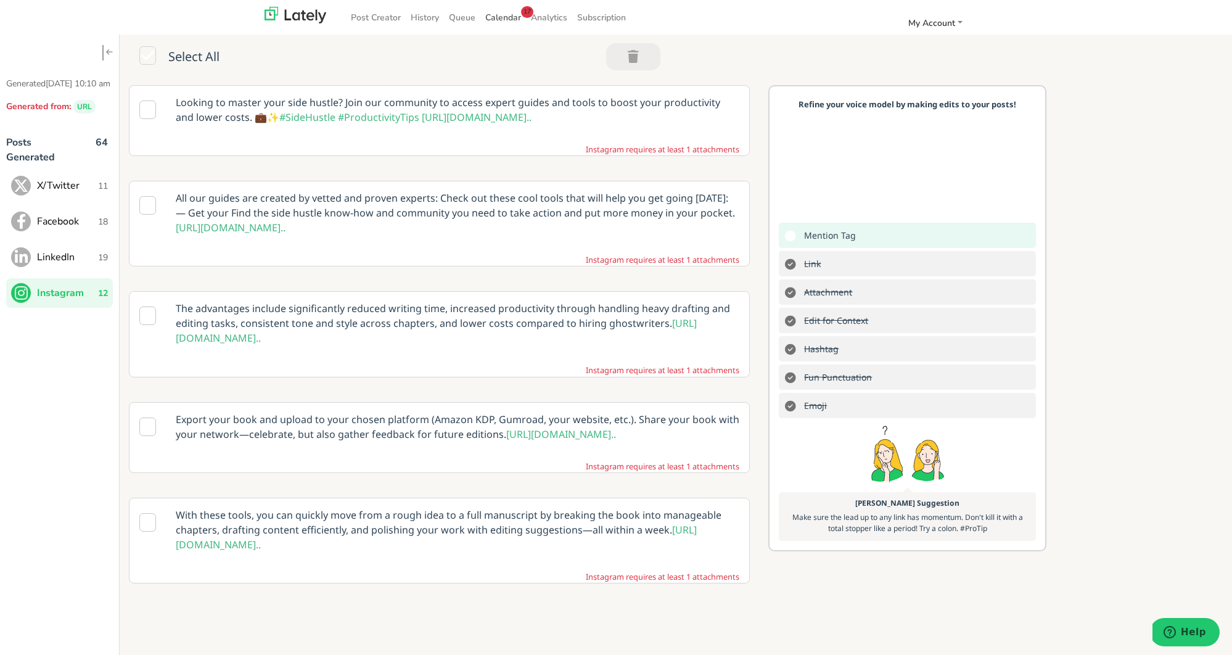
click at [516, 15] on span "Calendar 17" at bounding box center [503, 18] width 36 height 12
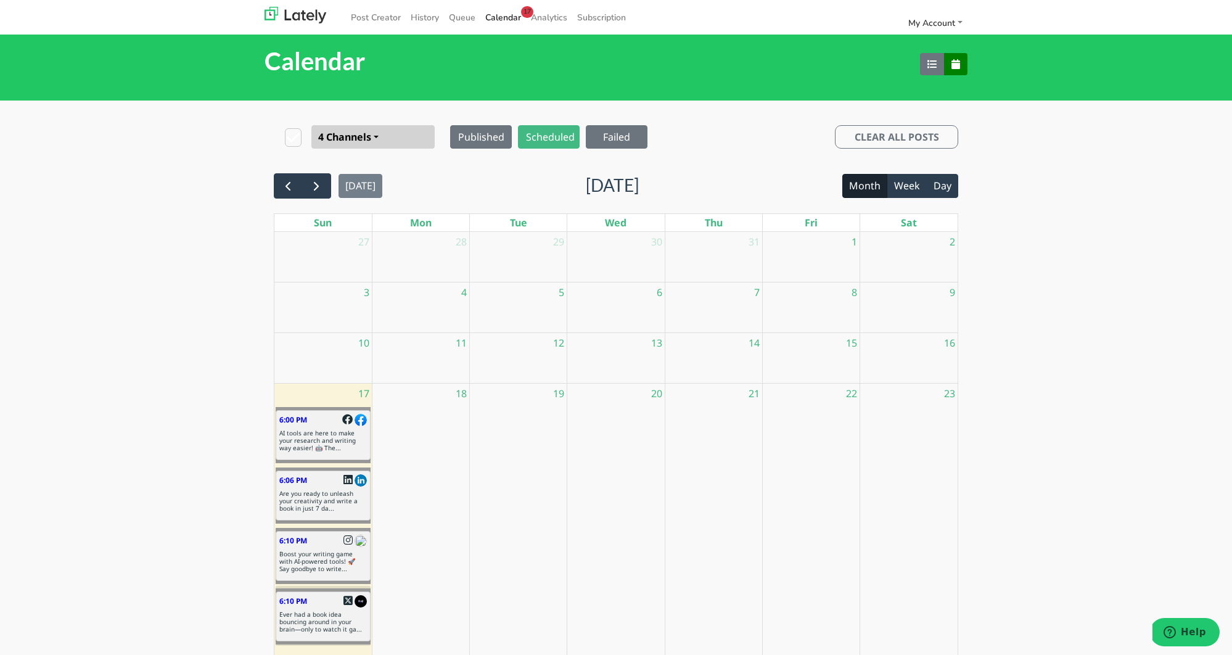
click at [327, 604] on div "6:10 PM" at bounding box center [323, 601] width 88 height 12
